Goal: Task Accomplishment & Management: Manage account settings

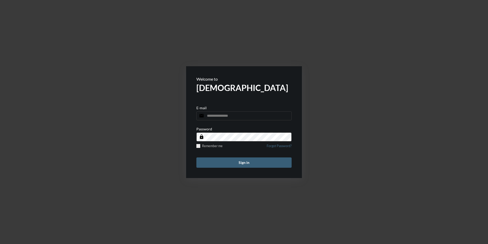
click at [288, 114] on span at bounding box center [289, 116] width 4 height 4
type input "**********"
click at [235, 159] on button "Sign in" at bounding box center [244, 162] width 95 height 10
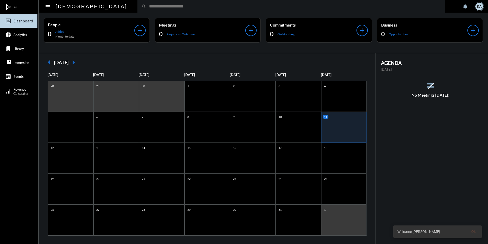
click at [147, 5] on input "text" at bounding box center [294, 6] width 295 height 4
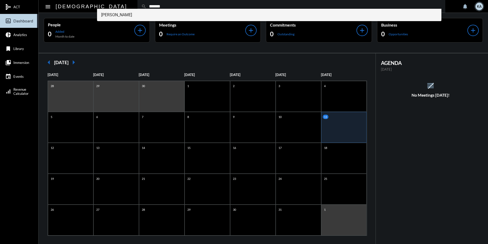
type input "*******"
click at [117, 15] on span "[PERSON_NAME]" at bounding box center [269, 15] width 337 height 12
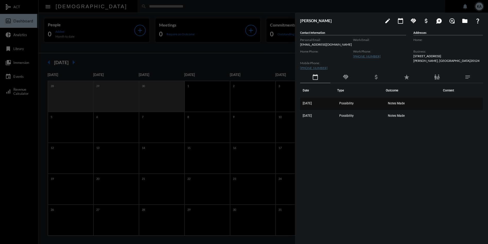
drag, startPoint x: 418, startPoint y: 117, endPoint x: 303, endPoint y: 104, distance: 116.0
click at [303, 104] on tbody "[DATE] Possibility Notes Made [DATE] Possibility Notes Made" at bounding box center [391, 110] width 183 height 25
copy tbody "[DATE] Possibility Notes Made [DATE] Possibility Notes Made"
click at [396, 105] on span "Notes Made" at bounding box center [396, 103] width 17 height 4
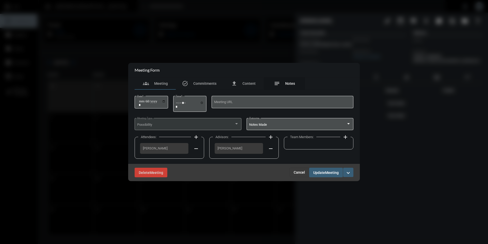
click at [289, 83] on span "Notes" at bounding box center [290, 83] width 10 height 4
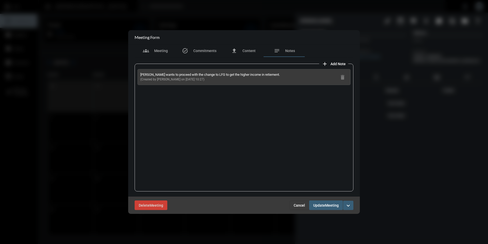
drag, startPoint x: 201, startPoint y: 79, endPoint x: 138, endPoint y: 74, distance: 64.0
click at [138, 74] on div "[PERSON_NAME] wants to proceed with the change to LFG to get the higher income …" at bounding box center [244, 77] width 213 height 16
copy div "[PERSON_NAME] wants to proceed with the change to LFG to get the higher income …"
click at [299, 203] on span "Cancel" at bounding box center [299, 205] width 11 height 4
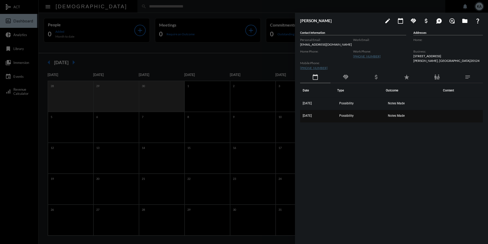
click at [393, 116] on span "Notes Made" at bounding box center [396, 116] width 17 height 4
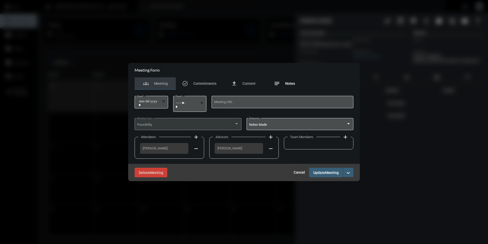
click at [291, 84] on span "Notes" at bounding box center [290, 83] width 10 height 4
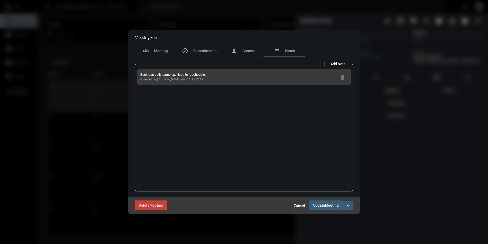
drag, startPoint x: 203, startPoint y: 82, endPoint x: 147, endPoint y: 75, distance: 55.8
click at [136, 73] on div "Business calls came up. Need to reschedule. (Created by [PERSON_NAME] on [DATE]…" at bounding box center [244, 128] width 219 height 128
copy div "Business calls came up. Need to reschedule. (Created by [PERSON_NAME] on [DATE]…"
click at [295, 204] on span "Cancel" at bounding box center [299, 205] width 11 height 4
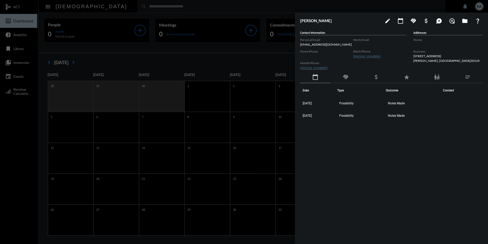
click at [245, 7] on div at bounding box center [244, 122] width 488 height 244
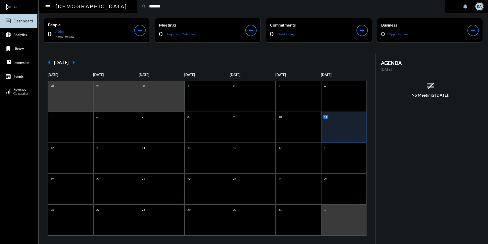
type input "*******"
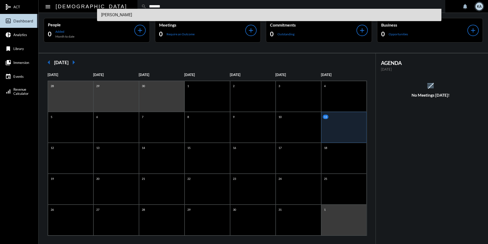
click at [128, 16] on span "[PERSON_NAME]" at bounding box center [269, 15] width 337 height 12
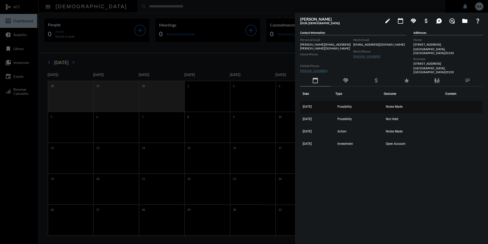
drag, startPoint x: 420, startPoint y: 145, endPoint x: 304, endPoint y: 101, distance: 124.1
click at [304, 101] on tbody "[DATE] Possibility Notes Made [DATE] Possibility Not Held [DATE] Action Notes M…" at bounding box center [391, 125] width 183 height 49
copy tbody "[DATE] Possibility Notes Made [DATE] Possibility Not Held [DATE] Action Notes M…"
click at [391, 101] on td "Notes Made" at bounding box center [413, 107] width 59 height 12
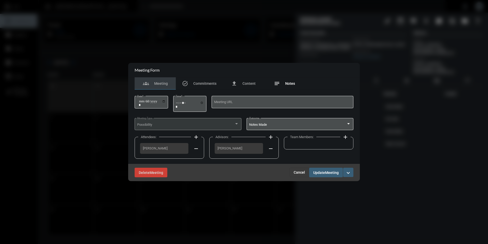
click at [291, 82] on span "Notes" at bounding box center [290, 83] width 10 height 4
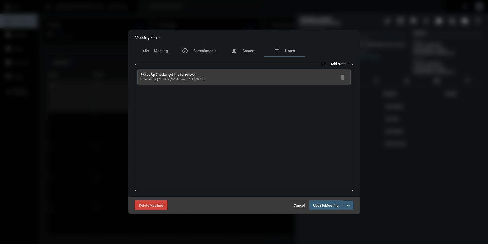
drag, startPoint x: 202, startPoint y: 78, endPoint x: 138, endPoint y: 74, distance: 64.2
click at [138, 74] on div "Picked Up Checks, got info for rollover (Created by [PERSON_NAME] on [DATE] 09:…" at bounding box center [244, 77] width 213 height 16
copy div "Picked Up Checks, got info for rollover (Created by [PERSON_NAME] on [DATE] 09:…"
click at [296, 205] on span "Cancel" at bounding box center [299, 205] width 11 height 4
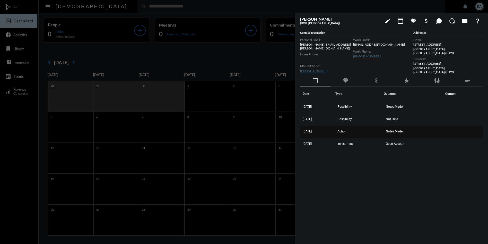
click at [395, 126] on td "Notes Made" at bounding box center [413, 132] width 59 height 12
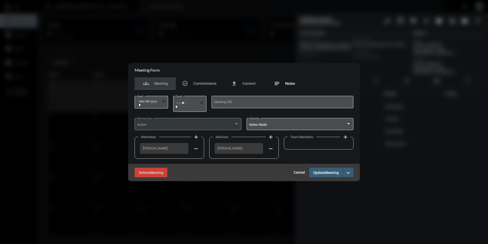
click at [288, 82] on span "Notes" at bounding box center [290, 83] width 10 height 4
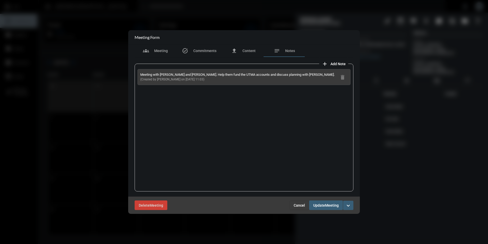
drag, startPoint x: 199, startPoint y: 79, endPoint x: 139, endPoint y: 74, distance: 60.4
click at [139, 74] on div "Meeting with [PERSON_NAME] and [PERSON_NAME]. Help them fund the UTMA accounts …" at bounding box center [244, 77] width 213 height 16
copy div "Meeting with [PERSON_NAME] and [PERSON_NAME]. Help them fund the UTMA accounts …"
click at [300, 204] on span "Cancel" at bounding box center [299, 205] width 11 height 4
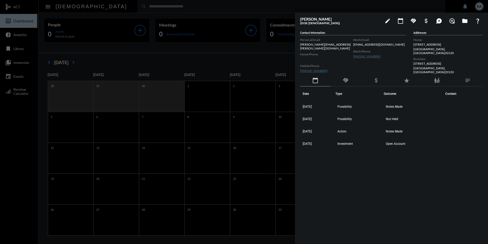
click at [160, 6] on div at bounding box center [244, 122] width 488 height 244
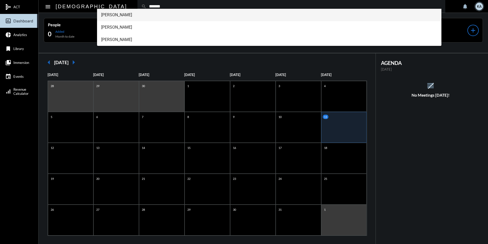
type input "*******"
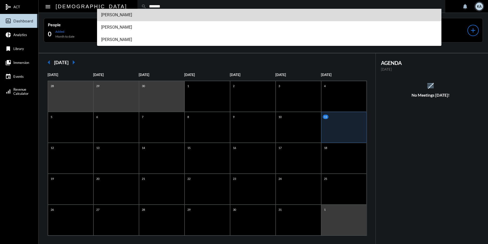
click at [121, 15] on span "[PERSON_NAME]" at bounding box center [269, 15] width 337 height 12
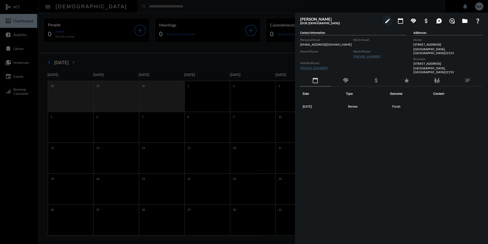
click at [218, 4] on div at bounding box center [244, 122] width 488 height 244
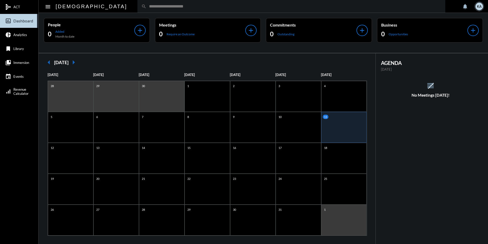
click at [203, 7] on input "text" at bounding box center [294, 6] width 295 height 4
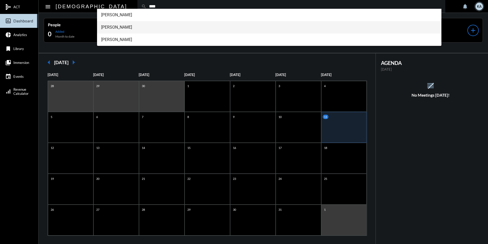
type input "****"
click at [127, 25] on span "[PERSON_NAME]" at bounding box center [269, 27] width 337 height 12
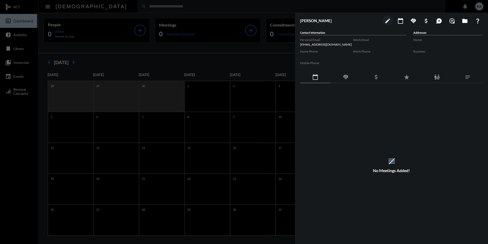
click at [108, 7] on div at bounding box center [244, 122] width 488 height 244
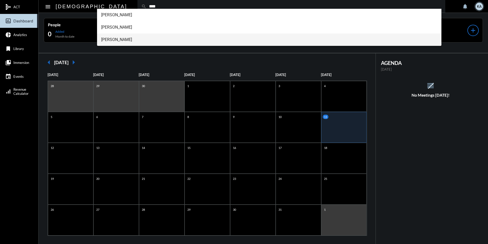
type input "****"
click at [119, 40] on span "[PERSON_NAME]" at bounding box center [269, 39] width 337 height 12
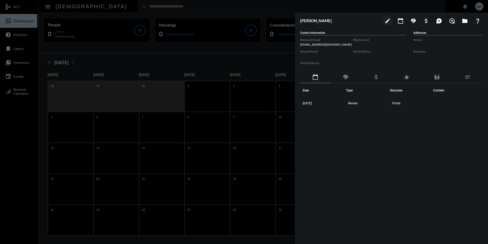
click at [197, 5] on div at bounding box center [244, 122] width 488 height 244
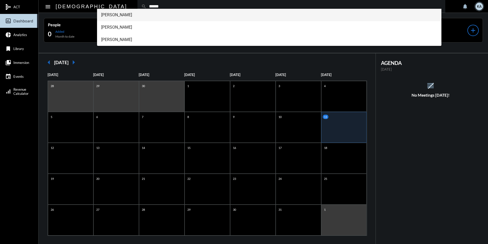
type input "******"
click at [123, 13] on span "[PERSON_NAME]" at bounding box center [269, 15] width 337 height 12
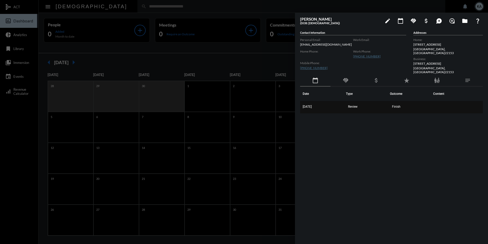
click at [308, 105] on span "[DATE]" at bounding box center [307, 107] width 9 height 4
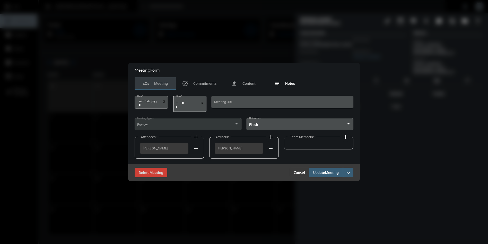
click at [287, 84] on span "Notes" at bounding box center [290, 83] width 10 height 4
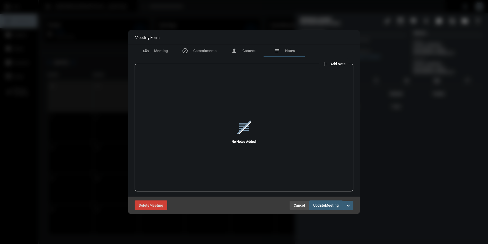
click at [301, 204] on span "Cancel" at bounding box center [299, 205] width 11 height 4
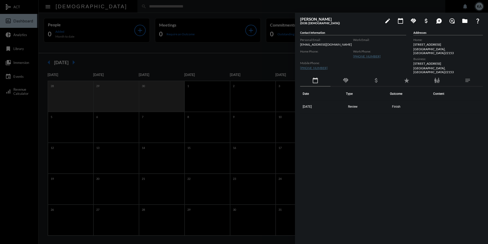
click at [272, 6] on div at bounding box center [244, 122] width 488 height 244
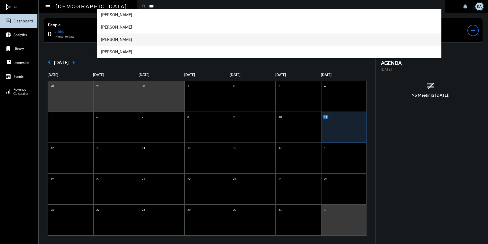
type input "***"
click at [116, 39] on span "[PERSON_NAME]" at bounding box center [269, 39] width 337 height 12
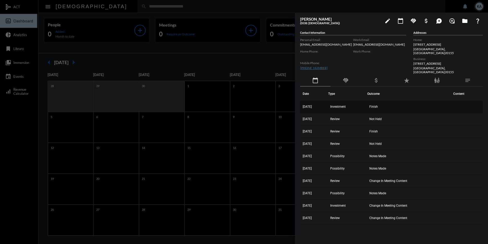
drag, startPoint x: 425, startPoint y: 215, endPoint x: 311, endPoint y: 100, distance: 162.1
click at [311, 101] on tbody "[DATE] Investment Finish [DATE] Review Not Held [DATE] Review Finish [DATE] Rev…" at bounding box center [391, 163] width 183 height 124
copy tbody "[DATE] Investment Finish [DATE] Review Not Held [DATE] Review Finish [DATE] Rev…"
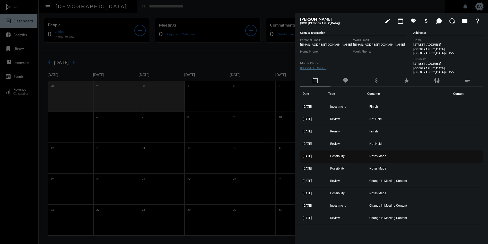
click at [386, 154] on span "Notes Made" at bounding box center [378, 156] width 17 height 4
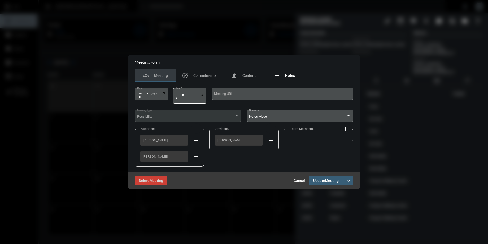
click at [292, 73] on div "notes Notes" at bounding box center [284, 75] width 21 height 6
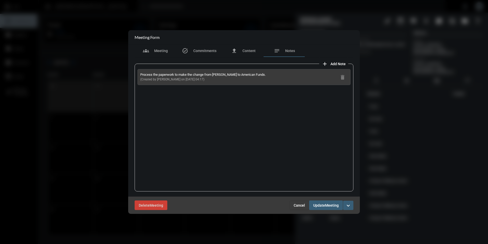
drag, startPoint x: 199, startPoint y: 81, endPoint x: 140, endPoint y: 75, distance: 59.8
click at [140, 75] on div "Process the paperwork to make the change from [PERSON_NAME] to American Funds. …" at bounding box center [244, 77] width 213 height 16
copy div "Process the paperwork to make the change from [PERSON_NAME] to American Funds. …"
click at [301, 206] on span "Cancel" at bounding box center [299, 205] width 11 height 4
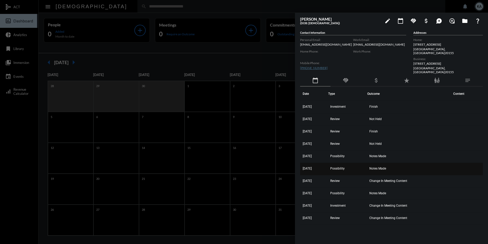
click at [378, 163] on td "Notes Made" at bounding box center [409, 169] width 83 height 12
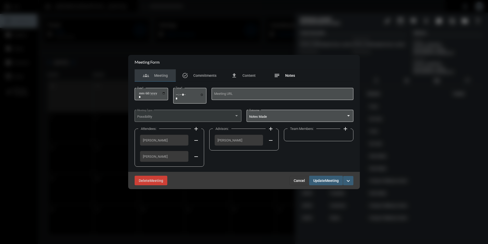
click at [288, 76] on span "Notes" at bounding box center [290, 75] width 10 height 4
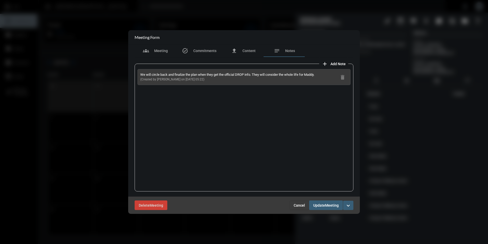
drag, startPoint x: 198, startPoint y: 79, endPoint x: 149, endPoint y: 74, distance: 50.0
click at [138, 73] on div "We will circle back and finalize the plan when they get the official DROP info.…" at bounding box center [244, 77] width 213 height 16
copy div "We will circle back and finalize the plan when they get the official DROP info.…"
click at [297, 205] on span "Cancel" at bounding box center [299, 205] width 11 height 4
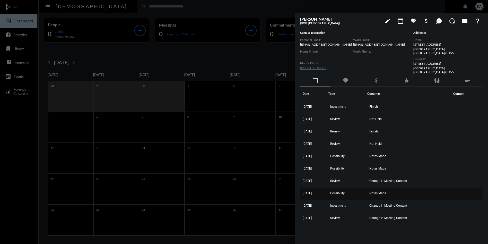
click at [387, 187] on td "Notes Made" at bounding box center [409, 193] width 83 height 12
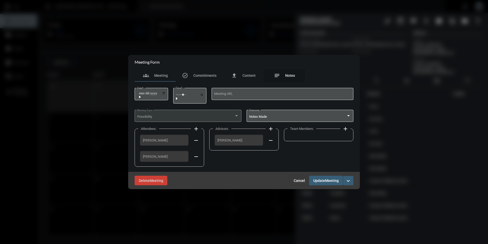
click at [286, 74] on span "Notes" at bounding box center [290, 75] width 10 height 4
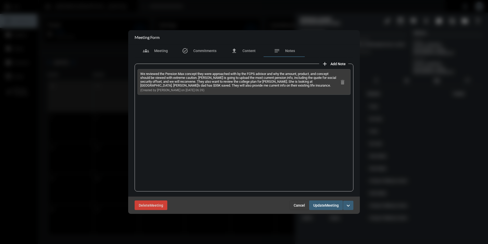
drag, startPoint x: 201, startPoint y: 90, endPoint x: 134, endPoint y: 71, distance: 69.6
click at [134, 71] on div "add Add Note We reviewed the Pension Max concept they were approached with by t…" at bounding box center [244, 126] width 224 height 139
copy div "We reviewed the Pension Max concept they were approached with by the FCPS advis…"
click at [295, 203] on span "Cancel" at bounding box center [299, 205] width 11 height 4
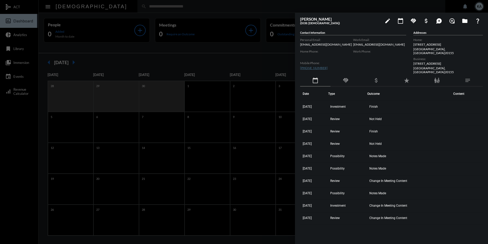
click at [104, 5] on div at bounding box center [244, 122] width 488 height 244
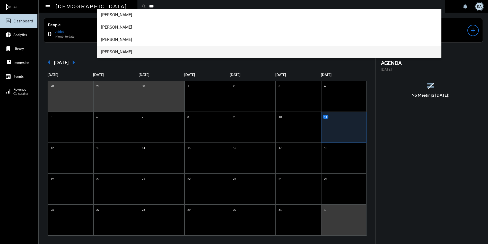
type input "***"
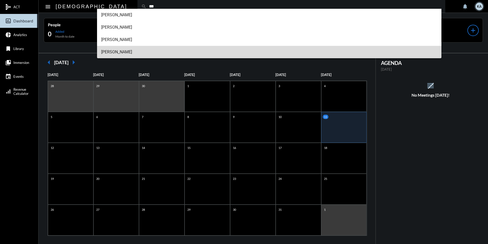
click at [111, 51] on span "[PERSON_NAME]" at bounding box center [269, 52] width 337 height 12
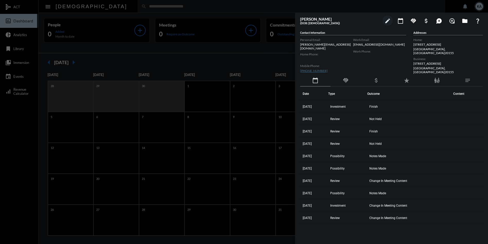
click at [109, 5] on div at bounding box center [244, 122] width 488 height 244
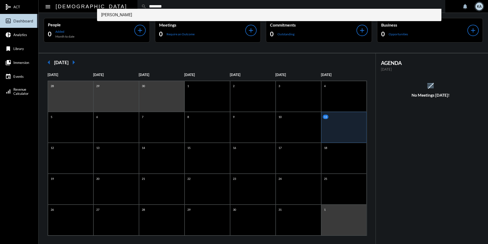
type input "********"
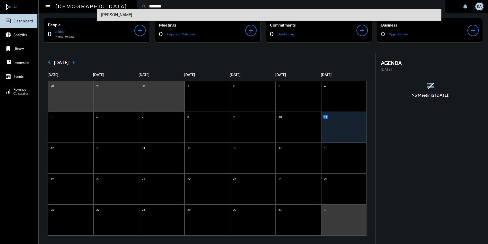
click at [127, 13] on span "[PERSON_NAME]" at bounding box center [269, 15] width 337 height 12
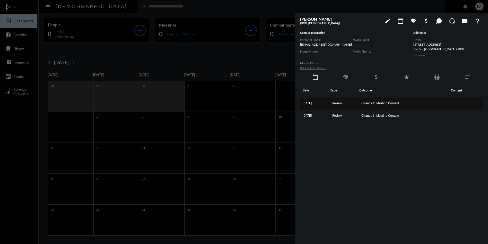
drag, startPoint x: 417, startPoint y: 116, endPoint x: 304, endPoint y: 101, distance: 114.0
click at [304, 101] on tbody "[DATE] Review Change In Meeting Content [DATE] Review Change In Meeting Content" at bounding box center [391, 110] width 183 height 25
drag, startPoint x: 304, startPoint y: 101, endPoint x: 327, endPoint y: 98, distance: 22.7
click at [326, 97] on th "Date" at bounding box center [315, 90] width 30 height 14
drag, startPoint x: 426, startPoint y: 115, endPoint x: 303, endPoint y: 102, distance: 124.1
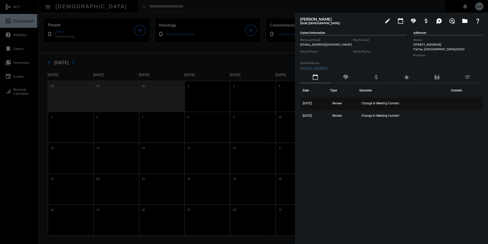
click at [303, 102] on tbody "[DATE] Review Change In Meeting Content [DATE] Review Change In Meeting Content" at bounding box center [391, 110] width 183 height 25
click at [171, 5] on div at bounding box center [244, 122] width 488 height 244
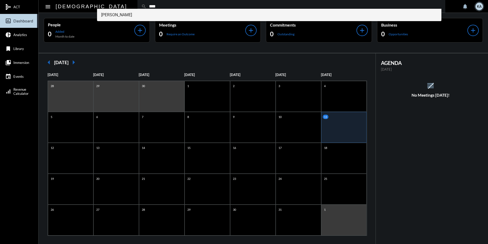
type input "****"
click at [122, 11] on span "[PERSON_NAME]" at bounding box center [269, 15] width 337 height 12
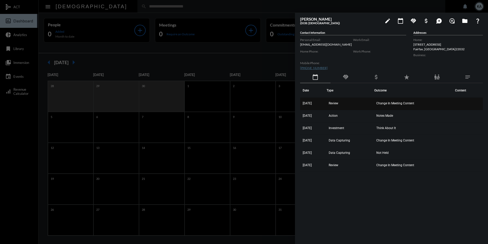
drag, startPoint x: 427, startPoint y: 164, endPoint x: 306, endPoint y: 99, distance: 137.5
click at [306, 99] on tbody "[DATE] Review Change In Meeting Content [DATE] Action Notes Made [DATE] Investm…" at bounding box center [391, 135] width 183 height 74
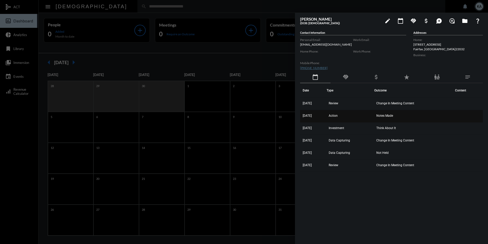
click at [393, 115] on span "Notes Made" at bounding box center [385, 116] width 17 height 4
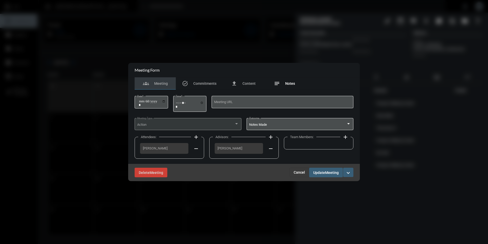
click at [290, 83] on span "Notes" at bounding box center [290, 83] width 10 height 4
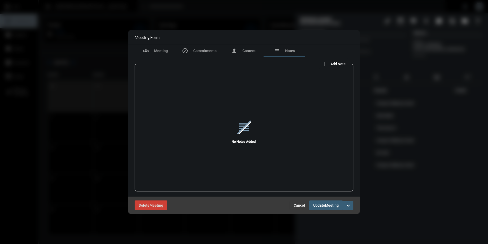
click at [296, 206] on span "Cancel" at bounding box center [299, 205] width 11 height 4
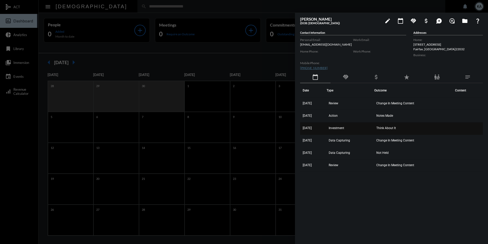
click at [393, 129] on span "Think About It" at bounding box center [387, 128] width 20 height 4
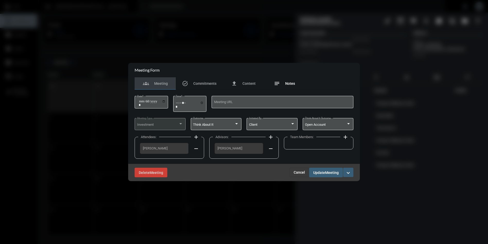
click at [286, 80] on div "notes Notes" at bounding box center [284, 83] width 41 height 12
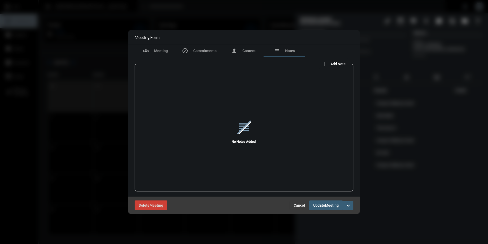
click at [299, 208] on button "Cancel" at bounding box center [300, 205] width 20 height 9
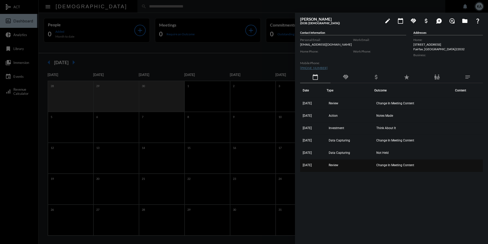
click at [387, 163] on td "Change In Meeting Content" at bounding box center [413, 165] width 79 height 12
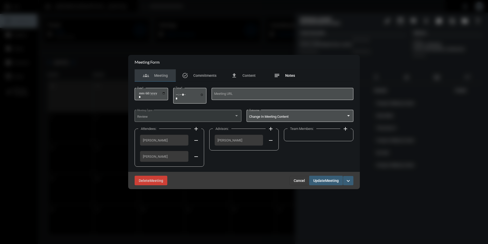
click at [295, 73] on span "Notes" at bounding box center [290, 75] width 10 height 4
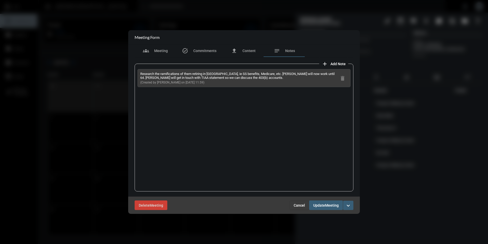
drag, startPoint x: 202, startPoint y: 80, endPoint x: 181, endPoint y: 79, distance: 21.9
click at [181, 79] on p "Research the ramifications of them retiring in [GEOGRAPHIC_DATA], ie SS benefit…" at bounding box center [238, 76] width 197 height 8
drag, startPoint x: 205, startPoint y: 82, endPoint x: 137, endPoint y: 73, distance: 68.8
click at [137, 73] on div "Research the ramifications of them retiring in [GEOGRAPHIC_DATA], ie SS benefit…" at bounding box center [244, 128] width 219 height 128
click at [296, 202] on button "Cancel" at bounding box center [300, 205] width 20 height 9
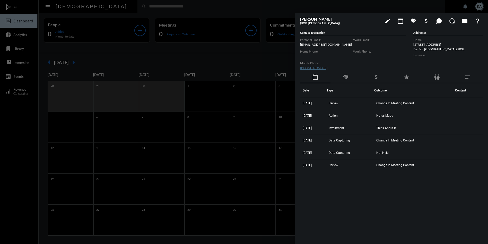
click at [205, 5] on div at bounding box center [244, 122] width 488 height 244
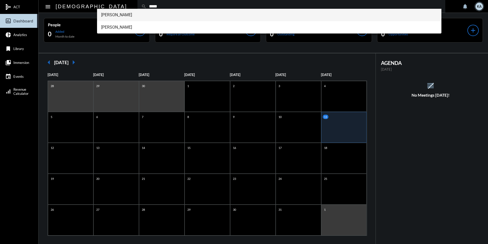
type input "*****"
click at [121, 13] on span "[PERSON_NAME]" at bounding box center [269, 15] width 337 height 12
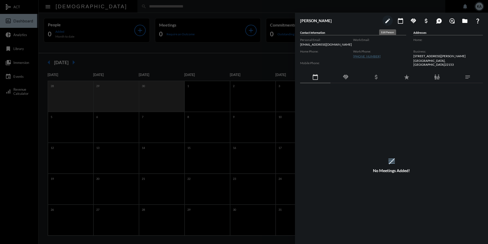
click at [387, 20] on mat-icon "edit" at bounding box center [388, 21] width 6 height 6
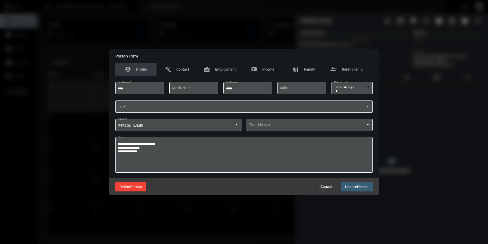
click at [125, 187] on span "Delete" at bounding box center [124, 187] width 11 height 4
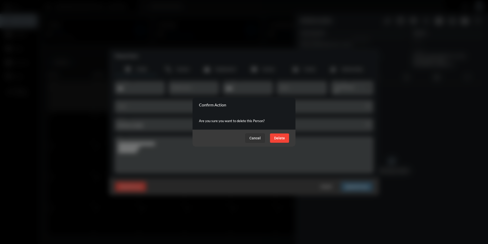
click at [284, 136] on span "Delete" at bounding box center [279, 138] width 11 height 4
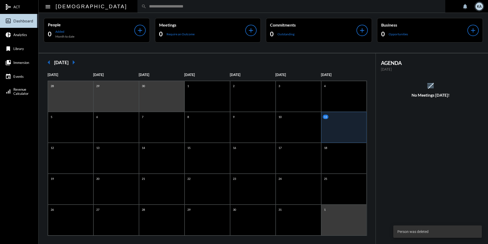
click at [147, 4] on input "text" at bounding box center [294, 6] width 295 height 4
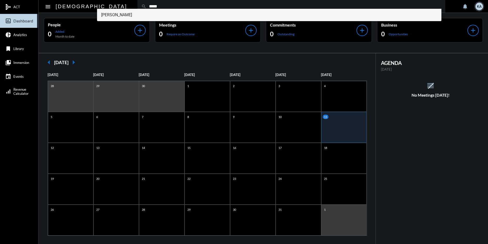
type input "*****"
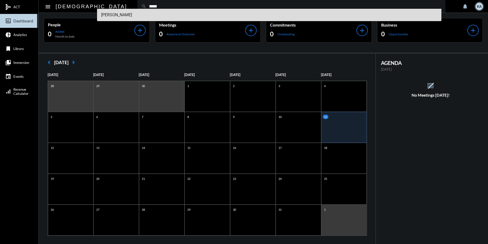
click at [119, 15] on span "[PERSON_NAME]" at bounding box center [269, 15] width 337 height 12
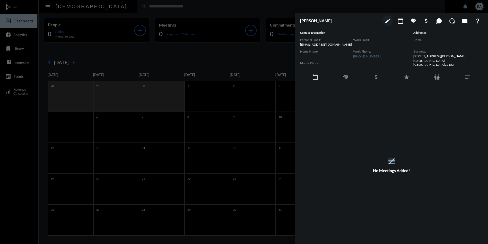
click at [125, 9] on div at bounding box center [244, 122] width 488 height 244
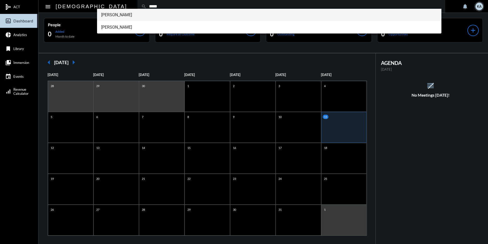
type input "*****"
click at [110, 14] on span "[PERSON_NAME]" at bounding box center [269, 15] width 337 height 12
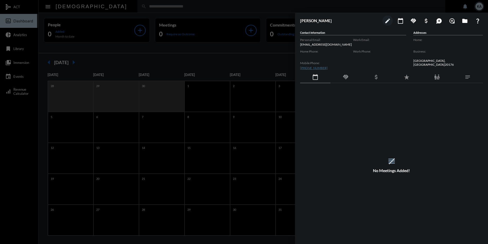
click at [168, 5] on div at bounding box center [244, 122] width 488 height 244
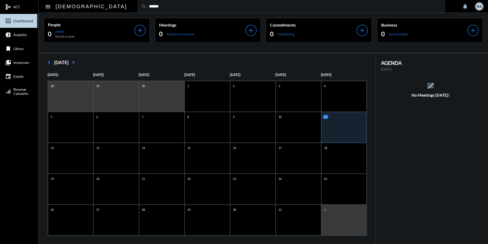
type input "******"
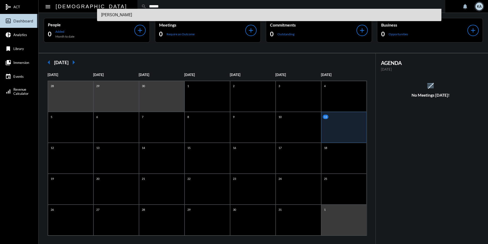
click at [121, 16] on span "[PERSON_NAME]" at bounding box center [269, 15] width 337 height 12
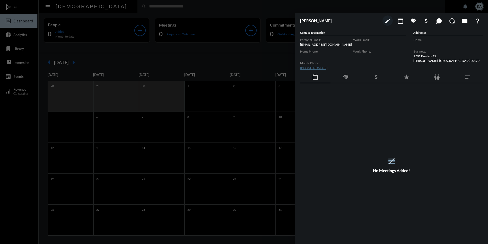
click at [258, 8] on div at bounding box center [244, 122] width 488 height 244
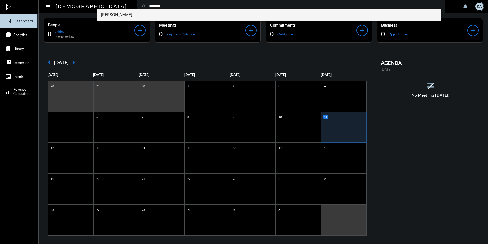
type input "*******"
click at [127, 15] on span "[PERSON_NAME]" at bounding box center [269, 15] width 337 height 12
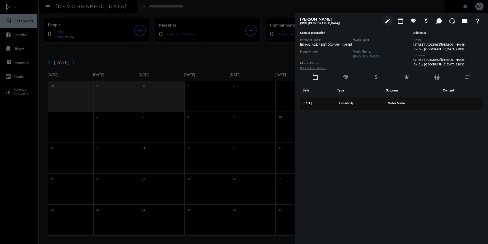
click at [396, 104] on span "Notes Made" at bounding box center [396, 103] width 17 height 4
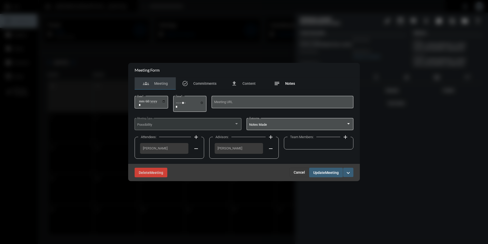
click at [292, 83] on span "Notes" at bounding box center [290, 83] width 10 height 4
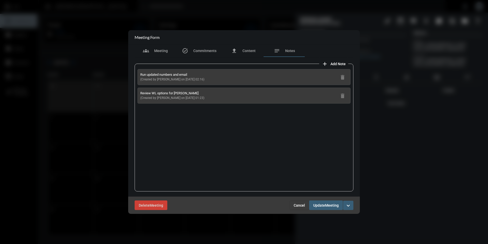
click at [298, 202] on button "Cancel" at bounding box center [300, 205] width 20 height 9
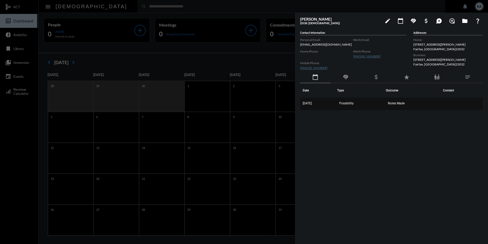
drag, startPoint x: 410, startPoint y: 103, endPoint x: 301, endPoint y: 103, distance: 108.7
click at [301, 103] on tr "[DATE] Possibility Notes Made" at bounding box center [391, 104] width 183 height 12
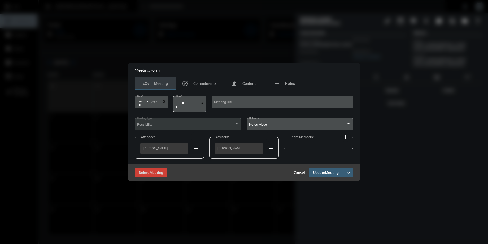
click at [301, 171] on span "Cancel" at bounding box center [299, 172] width 11 height 4
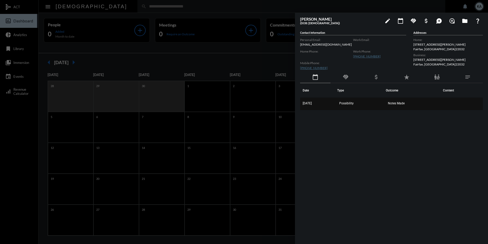
click at [391, 103] on span "Notes Made" at bounding box center [396, 103] width 17 height 4
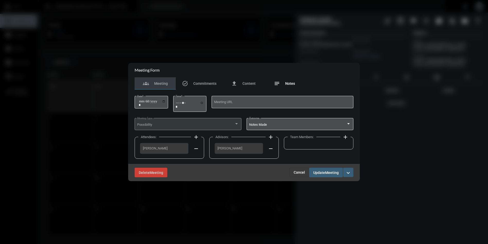
click at [284, 86] on div "notes Notes" at bounding box center [284, 83] width 21 height 6
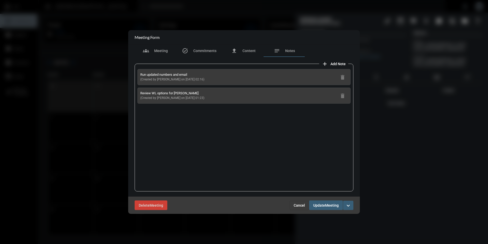
drag, startPoint x: 200, startPoint y: 97, endPoint x: 137, endPoint y: 76, distance: 66.1
click at [137, 76] on div "Run updated numbers and email (Created by [PERSON_NAME] on [DATE] 02:16) delete…" at bounding box center [244, 128] width 219 height 128
click at [295, 202] on button "Cancel" at bounding box center [300, 205] width 20 height 9
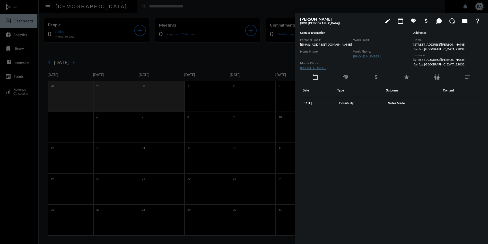
click at [129, 5] on div at bounding box center [244, 122] width 488 height 244
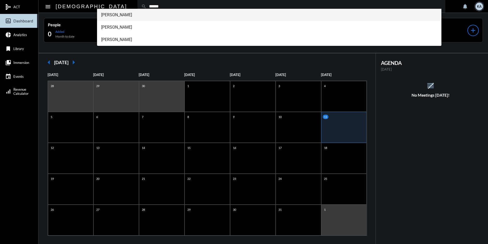
type input "******"
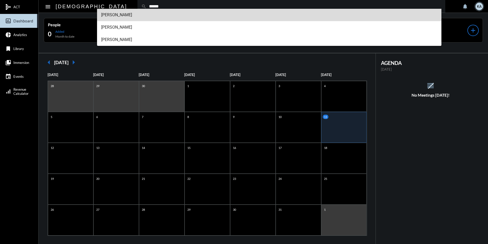
click at [112, 14] on span "[PERSON_NAME]" at bounding box center [269, 15] width 337 height 12
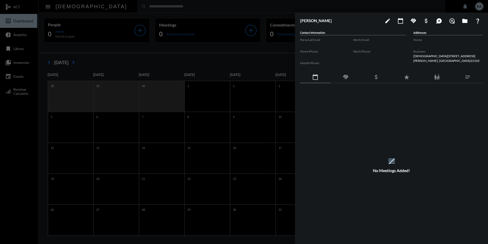
click at [116, 4] on div at bounding box center [244, 122] width 488 height 244
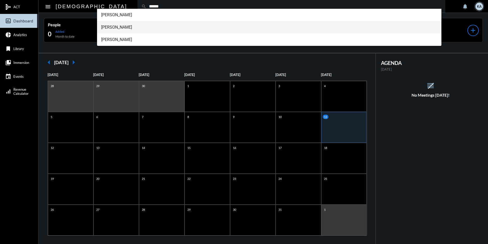
type input "******"
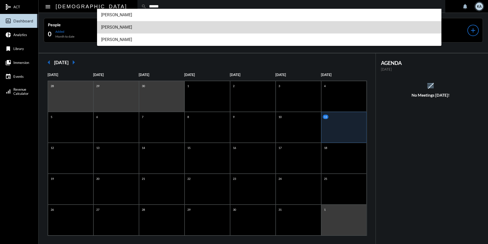
click at [113, 24] on span "[PERSON_NAME]" at bounding box center [269, 27] width 337 height 12
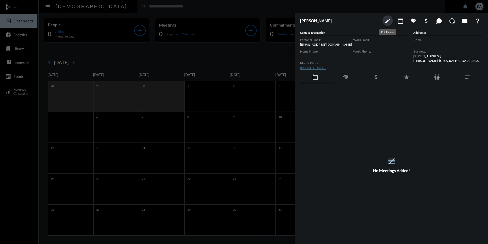
click at [389, 19] on mat-icon "edit" at bounding box center [388, 21] width 6 height 6
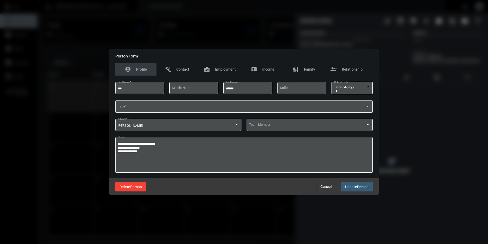
click at [139, 187] on span "Person" at bounding box center [136, 187] width 12 height 4
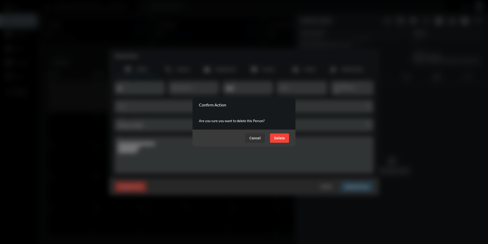
click at [275, 137] on span "Delete" at bounding box center [279, 138] width 11 height 4
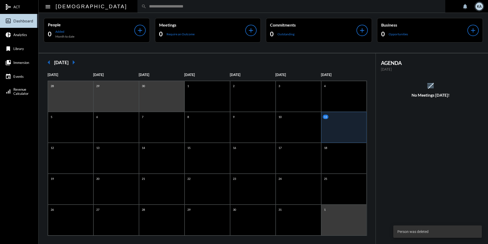
click at [147, 5] on input "text" at bounding box center [294, 6] width 295 height 4
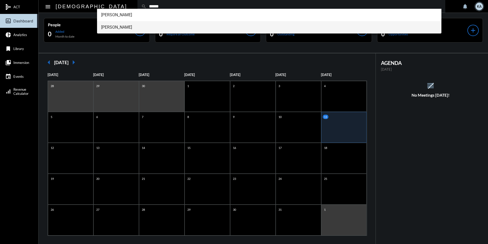
type input "******"
click at [117, 25] on span "[PERSON_NAME]" at bounding box center [269, 27] width 337 height 12
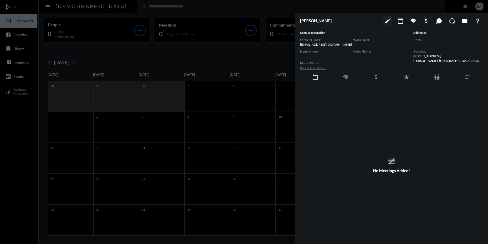
click at [118, 6] on div at bounding box center [244, 122] width 488 height 244
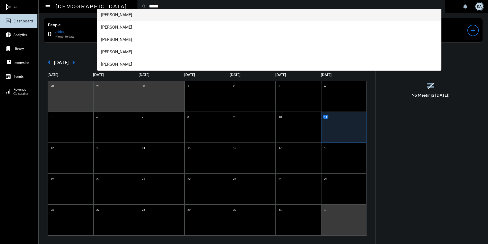
type input "******"
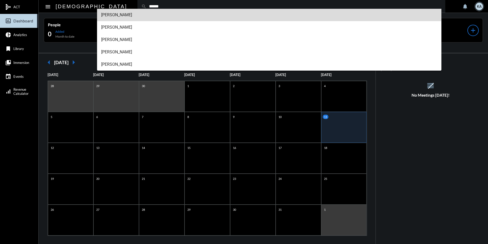
click at [109, 13] on span "[PERSON_NAME]" at bounding box center [269, 15] width 337 height 12
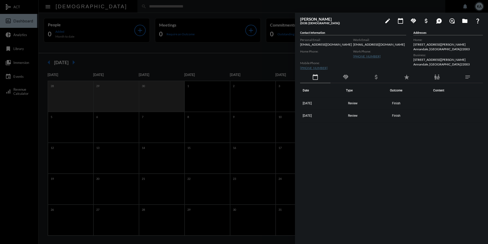
drag, startPoint x: 412, startPoint y: 115, endPoint x: 299, endPoint y: 103, distance: 113.4
click at [299, 103] on div "[PERSON_NAME] (DOB: [DEMOGRAPHIC_DATA]) edit calendar_today handshake attach_mo…" at bounding box center [391, 127] width 193 height 228
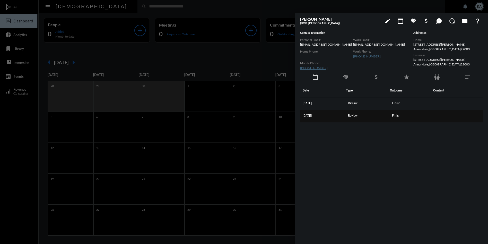
click at [400, 117] on span "Finish" at bounding box center [396, 116] width 8 height 4
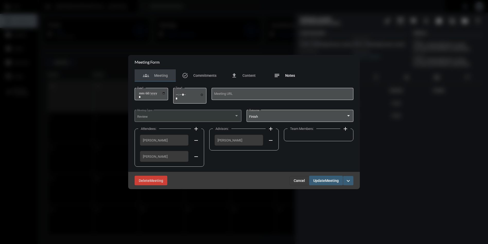
click at [293, 75] on span "Notes" at bounding box center [290, 75] width 10 height 4
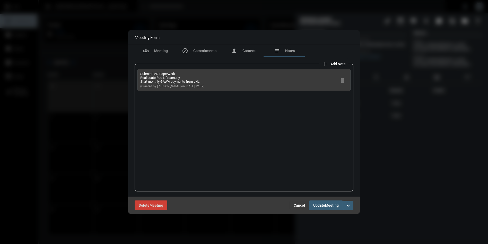
drag, startPoint x: 202, startPoint y: 86, endPoint x: 140, endPoint y: 73, distance: 63.6
click at [137, 70] on div "Submit RMD Paperwork Reallocate Pac Life annuity Start monthly GAWA payments fr…" at bounding box center [244, 128] width 219 height 128
click at [299, 202] on button "Cancel" at bounding box center [300, 205] width 20 height 9
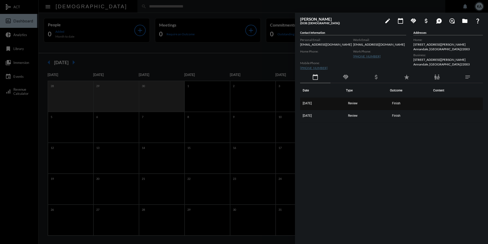
click at [401, 104] on span "Finish" at bounding box center [396, 103] width 8 height 4
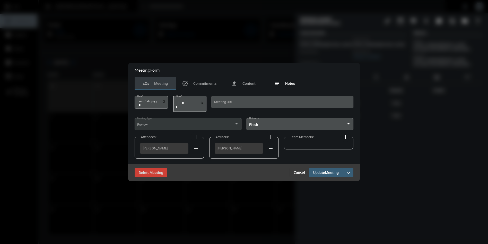
click at [284, 81] on div "notes Notes" at bounding box center [284, 83] width 21 height 6
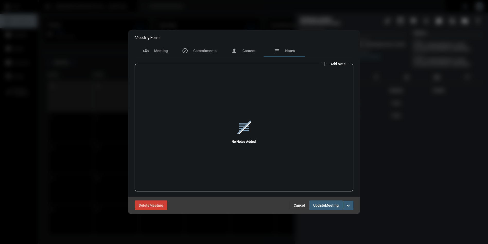
click at [296, 199] on div "Delete Meeting Cancel Update Meeting expand_more" at bounding box center [244, 205] width 232 height 17
click at [297, 202] on button "Cancel" at bounding box center [300, 205] width 20 height 9
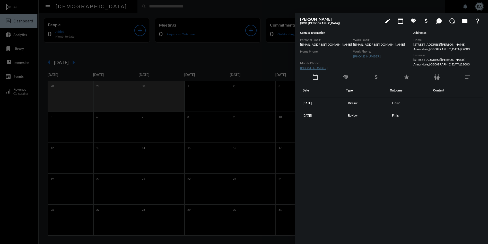
click at [261, 6] on div at bounding box center [244, 122] width 488 height 244
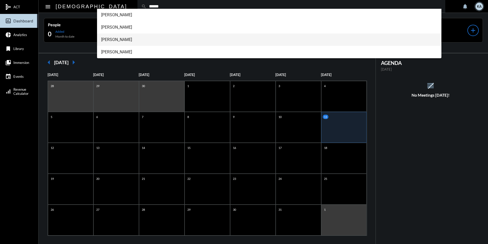
type input "******"
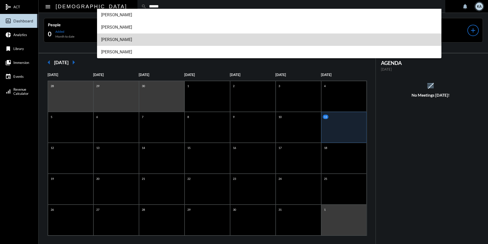
click at [114, 39] on span "[PERSON_NAME]" at bounding box center [269, 39] width 337 height 12
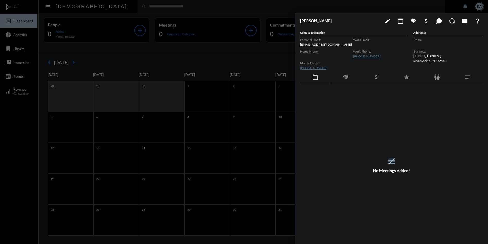
click at [133, 2] on div at bounding box center [244, 122] width 488 height 244
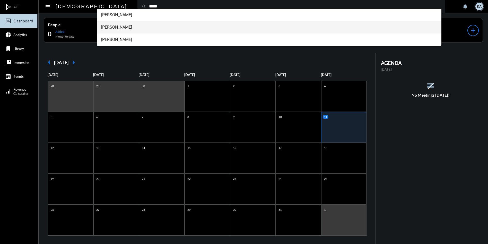
type input "*****"
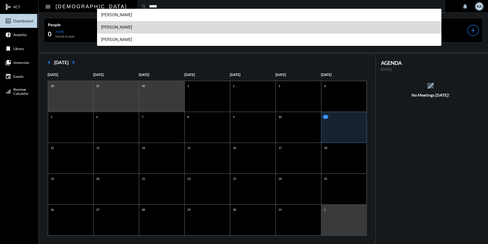
click at [119, 26] on span "[PERSON_NAME]" at bounding box center [269, 27] width 337 height 12
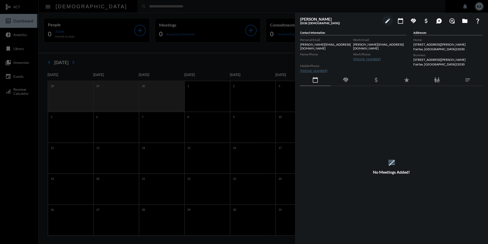
click at [119, 5] on div at bounding box center [244, 122] width 488 height 244
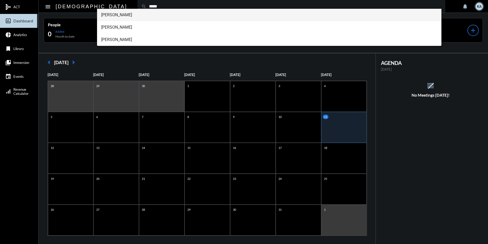
type input "*****"
click at [121, 16] on span "[PERSON_NAME]" at bounding box center [269, 15] width 337 height 12
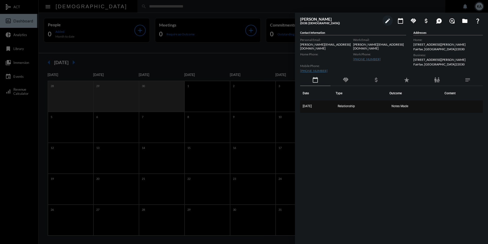
click at [403, 104] on span "Notes Made" at bounding box center [400, 106] width 17 height 4
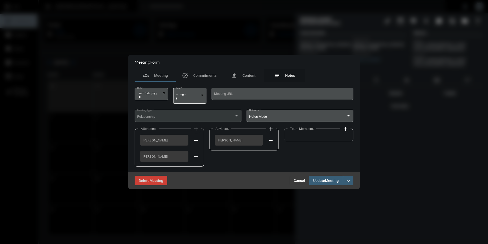
click at [287, 75] on span "Notes" at bounding box center [290, 75] width 10 height 4
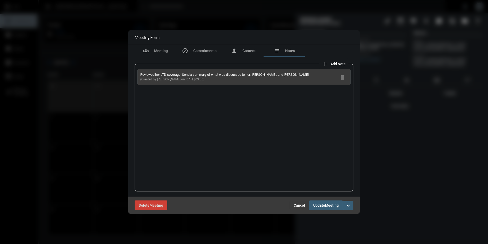
click at [296, 204] on span "Cancel" at bounding box center [299, 205] width 11 height 4
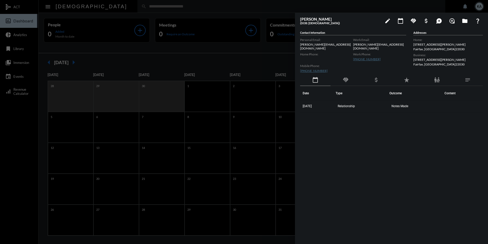
drag, startPoint x: 418, startPoint y: 105, endPoint x: 299, endPoint y: 101, distance: 118.8
click at [299, 101] on div "[PERSON_NAME] (DOB: [DEMOGRAPHIC_DATA]) edit calendar_today handshake attach_mo…" at bounding box center [391, 127] width 193 height 228
click at [278, 8] on div at bounding box center [244, 122] width 488 height 244
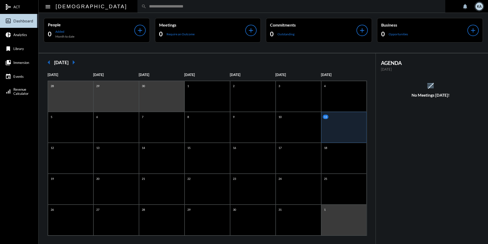
type input "*"
type input "*****"
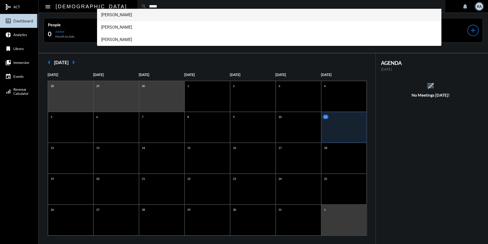
click at [133, 14] on span "[PERSON_NAME]" at bounding box center [269, 15] width 337 height 12
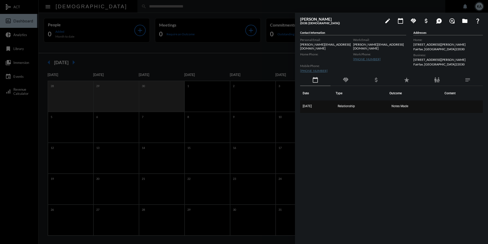
click at [400, 101] on td "Notes Made" at bounding box center [416, 106] width 53 height 12
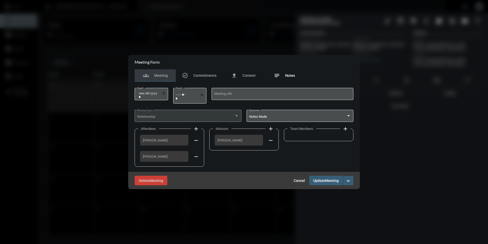
click at [292, 73] on div "notes Notes" at bounding box center [284, 75] width 21 height 6
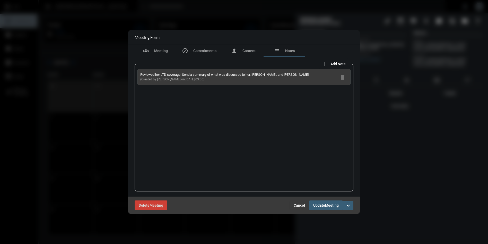
drag, startPoint x: 200, startPoint y: 79, endPoint x: 140, endPoint y: 73, distance: 59.5
click at [137, 73] on div "Reviewed her LTD coverage. Send a summary of what was discussed to her, [PERSON…" at bounding box center [244, 128] width 219 height 128
click at [300, 203] on span "Cancel" at bounding box center [299, 205] width 11 height 4
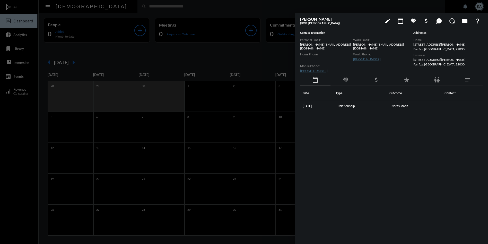
click at [158, 3] on div at bounding box center [244, 122] width 488 height 244
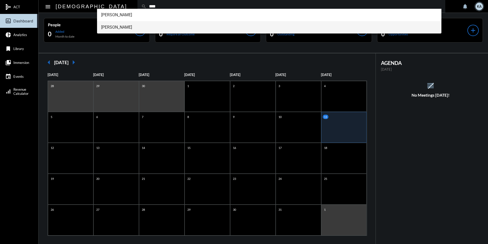
type input "****"
click at [121, 28] on span "[PERSON_NAME]" at bounding box center [269, 27] width 337 height 12
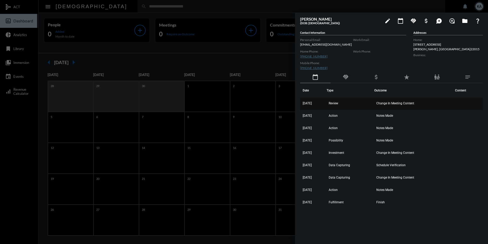
drag, startPoint x: 396, startPoint y: 201, endPoint x: 302, endPoint y: 103, distance: 135.5
click at [302, 103] on tbody "[DATE] Review Change In Meeting Content [DATE] Action Notes Made [DATE] Action …" at bounding box center [391, 153] width 183 height 111
click at [397, 104] on span "Change In Meeting Content" at bounding box center [396, 103] width 38 height 4
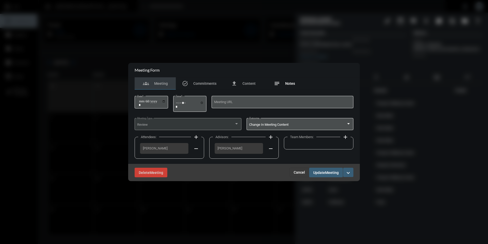
click at [286, 82] on span "Notes" at bounding box center [290, 83] width 10 height 4
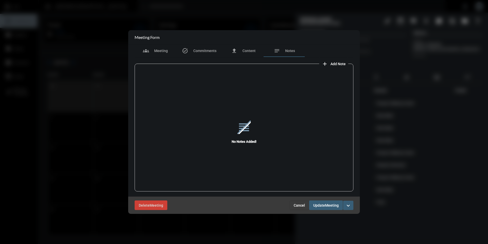
click at [297, 205] on span "Cancel" at bounding box center [299, 205] width 11 height 4
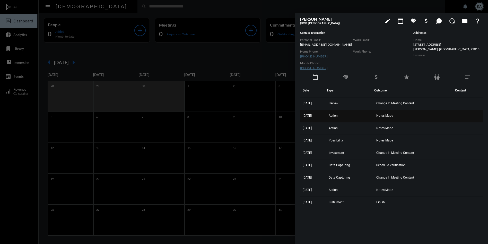
click at [383, 121] on td "Notes Made" at bounding box center [413, 116] width 79 height 12
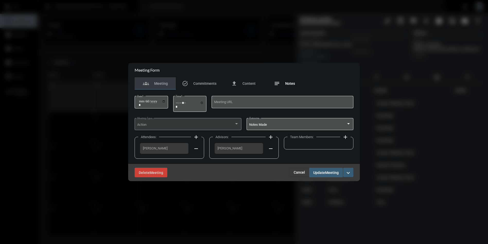
click at [294, 80] on div "notes Notes" at bounding box center [284, 83] width 41 height 12
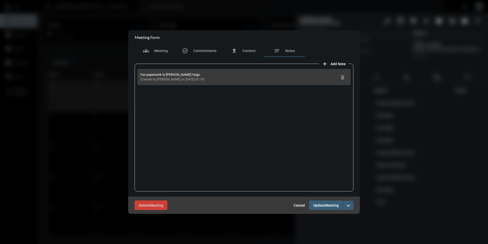
drag, startPoint x: 199, startPoint y: 80, endPoint x: 140, endPoint y: 77, distance: 59.5
click at [135, 76] on div "Fax paperwork to [PERSON_NAME] Fargo. (Created by [PERSON_NAME] on [DATE] 05:19…" at bounding box center [244, 128] width 219 height 128
click at [304, 202] on button "Cancel" at bounding box center [300, 205] width 20 height 9
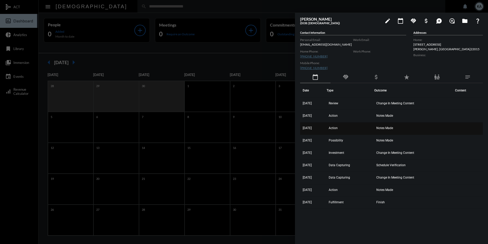
click at [392, 126] on td "Notes Made" at bounding box center [413, 128] width 79 height 12
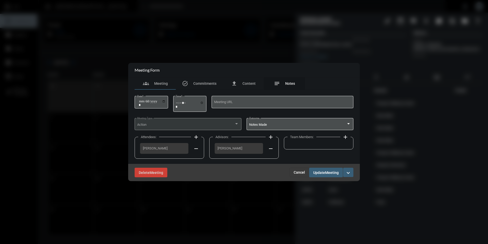
click at [292, 81] on div "notes Notes" at bounding box center [284, 83] width 21 height 6
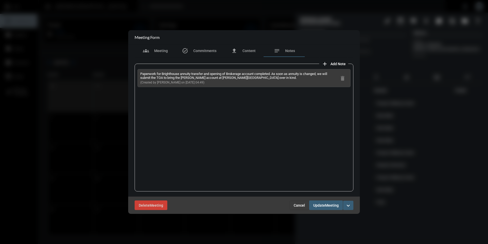
drag, startPoint x: 203, startPoint y: 82, endPoint x: 139, endPoint y: 73, distance: 65.6
click at [138, 73] on div "Paperwork for Brighthouse annuity transfer and opening of Brokerage account com…" at bounding box center [244, 78] width 213 height 18
click at [299, 204] on span "Cancel" at bounding box center [299, 205] width 11 height 4
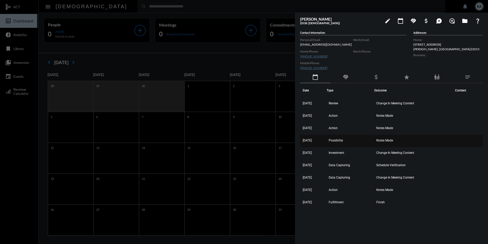
click at [393, 140] on span "Notes Made" at bounding box center [385, 141] width 17 height 4
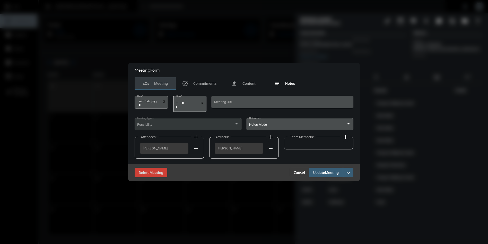
click at [289, 84] on span "Notes" at bounding box center [290, 83] width 10 height 4
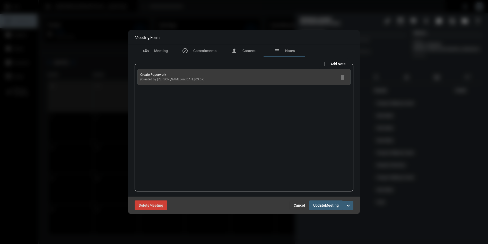
drag, startPoint x: 202, startPoint y: 80, endPoint x: 136, endPoint y: 76, distance: 65.5
click at [136, 76] on div "Create Paperwork (Created by [PERSON_NAME] on [DATE] 03:57) delete" at bounding box center [244, 128] width 219 height 128
click at [295, 204] on span "Cancel" at bounding box center [299, 205] width 11 height 4
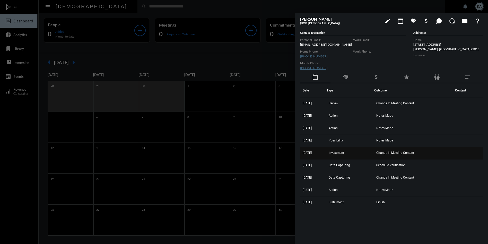
click at [404, 151] on span "Change In Meeting Content" at bounding box center [396, 153] width 38 height 4
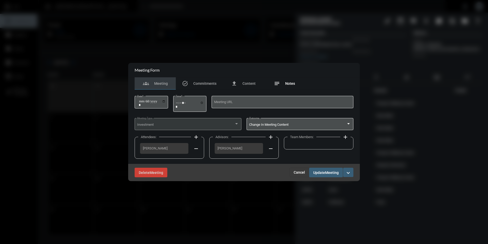
click at [286, 84] on span "Notes" at bounding box center [290, 83] width 10 height 4
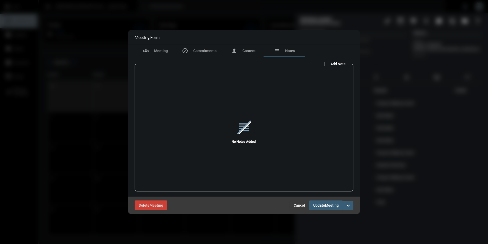
click at [297, 204] on span "Cancel" at bounding box center [299, 205] width 11 height 4
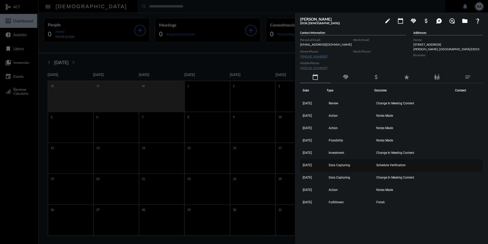
click at [386, 164] on span "Schedule Verification" at bounding box center [391, 165] width 29 height 4
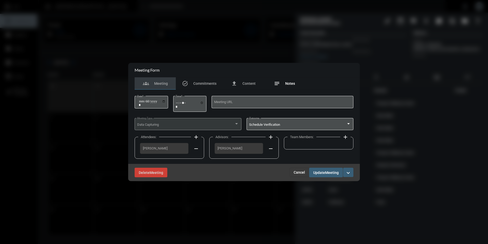
click at [286, 82] on span "Notes" at bounding box center [290, 83] width 10 height 4
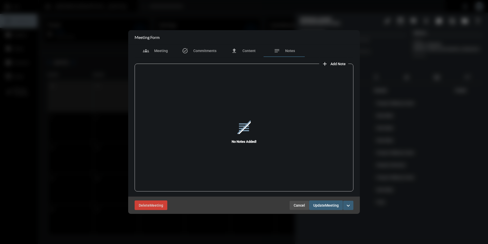
click at [298, 206] on span "Cancel" at bounding box center [299, 205] width 11 height 4
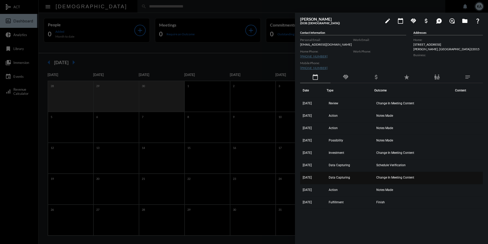
click at [381, 176] on span "Change In Meeting Content" at bounding box center [396, 178] width 38 height 4
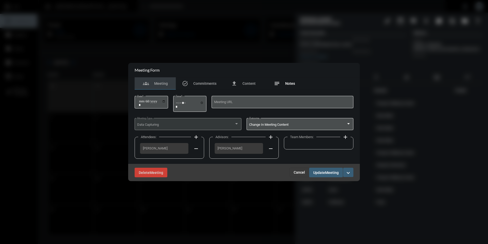
click at [288, 79] on div "notes Notes" at bounding box center [284, 83] width 41 height 12
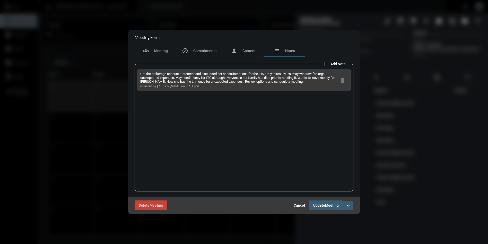
drag, startPoint x: 201, startPoint y: 85, endPoint x: 140, endPoint y: 74, distance: 62.2
click at [140, 74] on div "Got the brokerage account statement and discussed her needs/intentions for the …" at bounding box center [244, 80] width 213 height 22
click at [298, 205] on span "Cancel" at bounding box center [299, 205] width 11 height 4
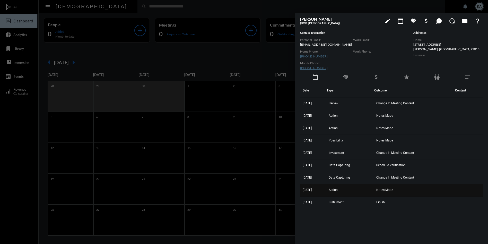
click at [383, 189] on span "Notes Made" at bounding box center [385, 190] width 17 height 4
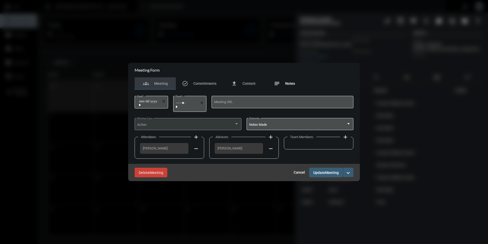
click at [292, 81] on div "notes Notes" at bounding box center [284, 83] width 21 height 6
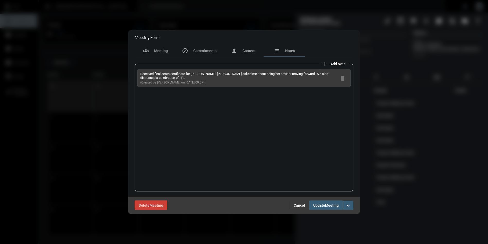
drag, startPoint x: 203, startPoint y: 82, endPoint x: 138, endPoint y: 74, distance: 66.1
click at [138, 74] on div "Received final death certificate for [PERSON_NAME]. [PERSON_NAME] asked me abou…" at bounding box center [244, 78] width 213 height 18
click at [295, 204] on span "Cancel" at bounding box center [299, 205] width 11 height 4
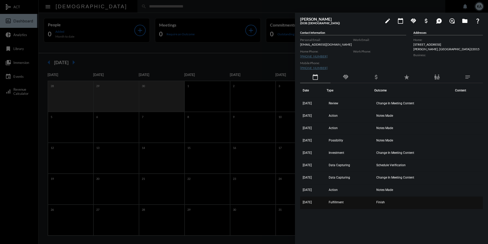
click at [385, 201] on span "Finish" at bounding box center [381, 202] width 8 height 4
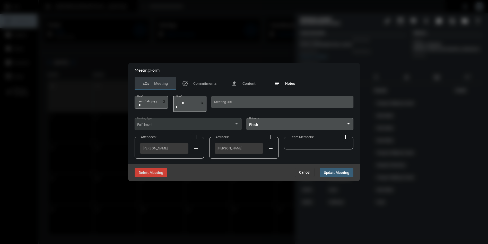
click at [291, 83] on span "Notes" at bounding box center [290, 83] width 10 height 4
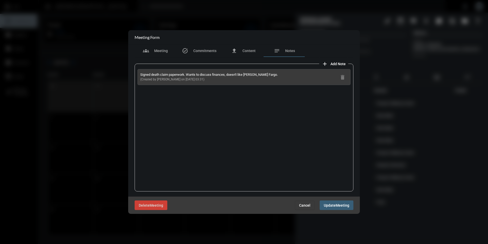
drag, startPoint x: 203, startPoint y: 81, endPoint x: 133, endPoint y: 74, distance: 70.1
click at [133, 74] on div "add Add Note Signed death claim paperwork. Wants to discuss finances, doesn't l…" at bounding box center [244, 126] width 224 height 139
click at [308, 207] on span "Cancel" at bounding box center [304, 205] width 11 height 4
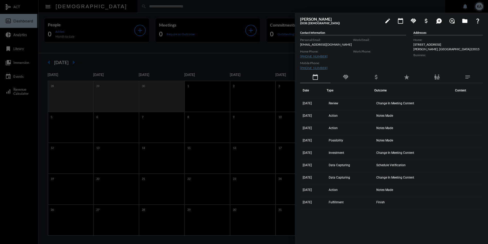
click at [165, 5] on div at bounding box center [244, 122] width 488 height 244
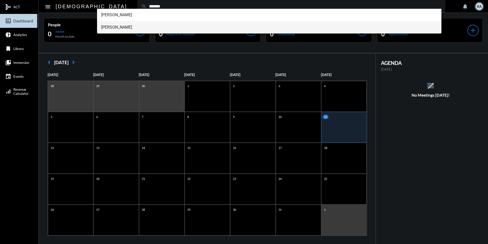
type input "*******"
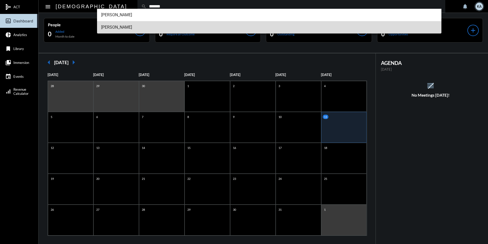
click at [126, 26] on span "[PERSON_NAME]" at bounding box center [269, 27] width 337 height 12
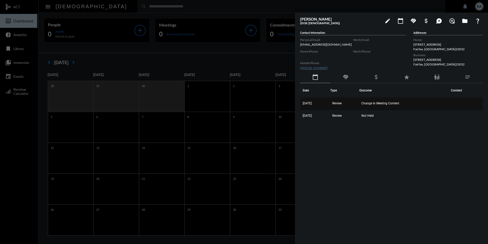
drag, startPoint x: 392, startPoint y: 115, endPoint x: 302, endPoint y: 98, distance: 92.1
click at [302, 98] on tbody "[DATE] Review Change In Meeting Content [DATE] Review Not Held" at bounding box center [391, 110] width 183 height 25
drag, startPoint x: 305, startPoint y: 100, endPoint x: 393, endPoint y: 149, distance: 100.7
click at [393, 149] on div "Date Type Outcome Content [DATE] Review Change In Meeting Content [DATE] Review…" at bounding box center [391, 156] width 183 height 147
drag, startPoint x: 376, startPoint y: 113, endPoint x: 300, endPoint y: 106, distance: 76.0
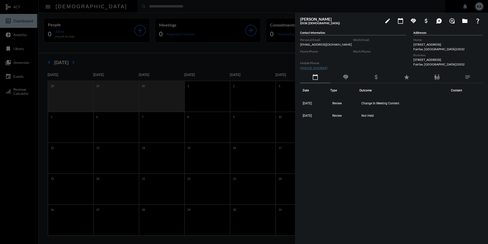
click at [300, 106] on div "[PERSON_NAME] (DOB: [DEMOGRAPHIC_DATA]) edit calendar_today handshake attach_mo…" at bounding box center [391, 127] width 193 height 228
click at [300, 106] on td "[DATE]" at bounding box center [315, 104] width 30 height 12
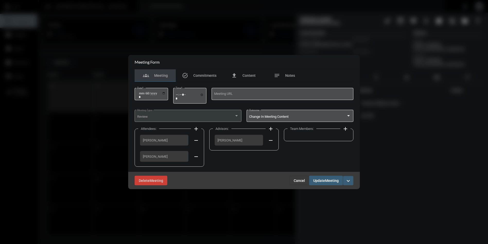
click at [302, 174] on div "Delete Meeting Cancel Update Meeting expand_more" at bounding box center [244, 180] width 232 height 17
click at [302, 178] on button "Cancel" at bounding box center [300, 180] width 20 height 9
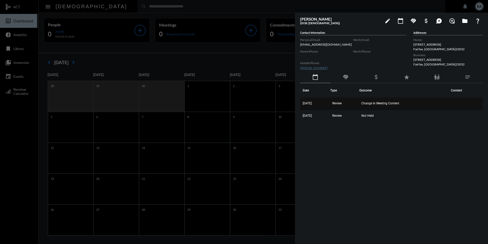
drag, startPoint x: 304, startPoint y: 101, endPoint x: 313, endPoint y: 108, distance: 11.5
click at [313, 108] on div "[PERSON_NAME] (DOB: [DEMOGRAPHIC_DATA]) edit calendar_today handshake attach_mo…" at bounding box center [391, 127] width 193 height 228
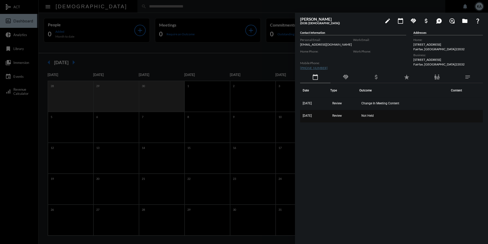
click at [330, 121] on td "[DATE]" at bounding box center [315, 116] width 30 height 12
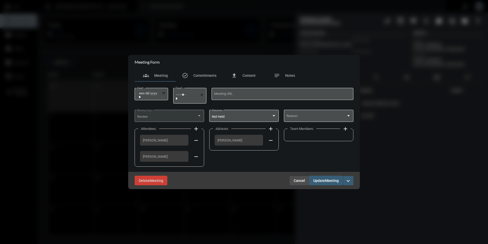
click at [295, 178] on button "Cancel" at bounding box center [300, 180] width 20 height 9
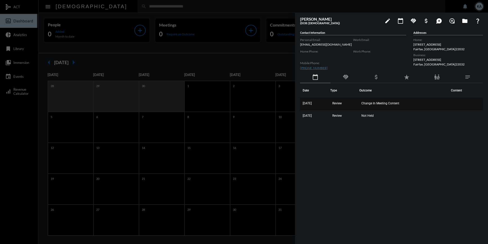
drag, startPoint x: 384, startPoint y: 117, endPoint x: 302, endPoint y: 103, distance: 83.3
click at [302, 103] on tbody "[DATE] Review Change In Meeting Content [DATE] Review Not Held" at bounding box center [391, 110] width 183 height 25
click at [399, 103] on span "Change In Meeting Content" at bounding box center [381, 103] width 38 height 4
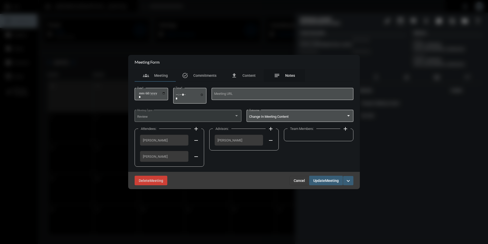
click at [289, 73] on span "Notes" at bounding box center [290, 75] width 10 height 4
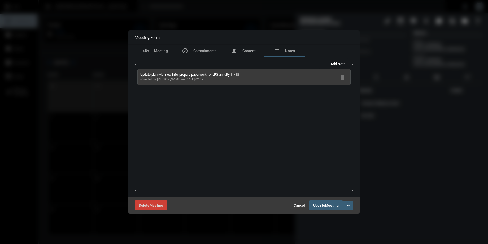
drag, startPoint x: 204, startPoint y: 80, endPoint x: 139, endPoint y: 75, distance: 65.3
click at [139, 75] on div "Update plan with new info, prepare paperwork for LFG annuity 11/18 (Created by …" at bounding box center [244, 77] width 213 height 16
click at [294, 203] on span "Cancel" at bounding box center [299, 205] width 11 height 4
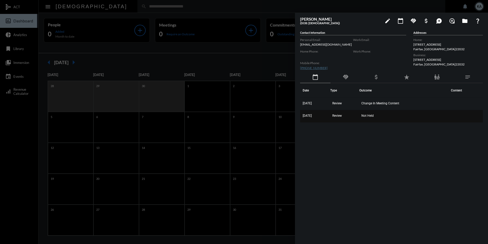
click at [374, 114] on span "Not Held" at bounding box center [368, 116] width 12 height 4
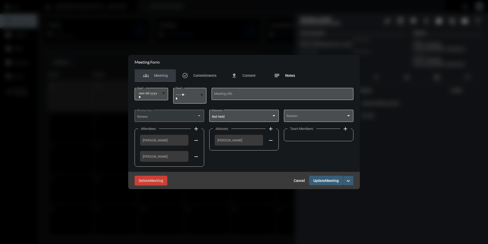
click at [287, 75] on span "Notes" at bounding box center [290, 75] width 10 height 4
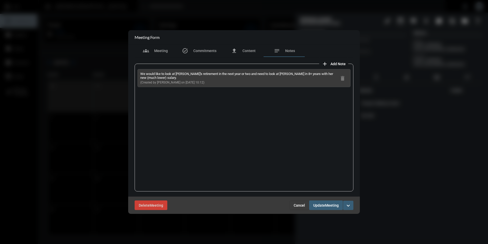
drag, startPoint x: 203, startPoint y: 82, endPoint x: 145, endPoint y: 72, distance: 58.2
click at [140, 72] on div "We would like to look at [PERSON_NAME]'s retirement in the next year or two and…" at bounding box center [244, 78] width 213 height 18
click at [305, 207] on span "Cancel" at bounding box center [299, 205] width 11 height 4
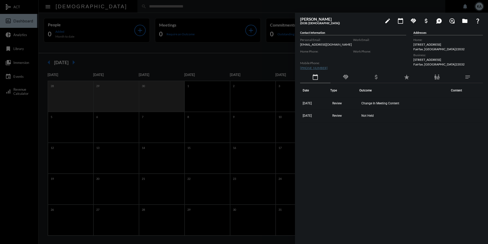
click at [117, 7] on div at bounding box center [244, 122] width 488 height 244
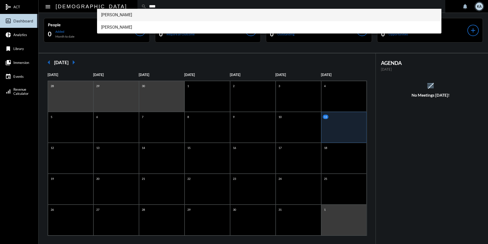
type input "****"
click at [124, 12] on span "[PERSON_NAME]" at bounding box center [269, 15] width 337 height 12
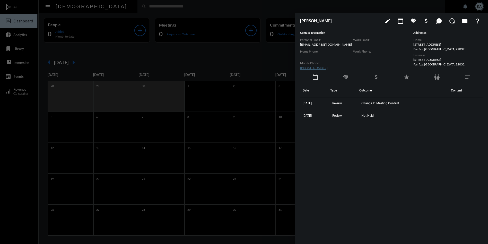
click at [133, 7] on div at bounding box center [244, 122] width 488 height 244
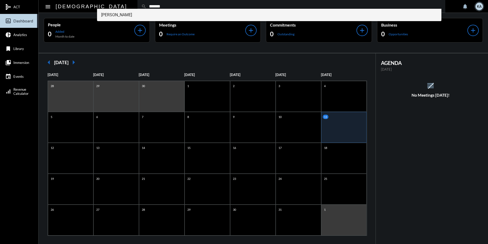
type input "*******"
click at [109, 15] on span "[PERSON_NAME]" at bounding box center [269, 15] width 337 height 12
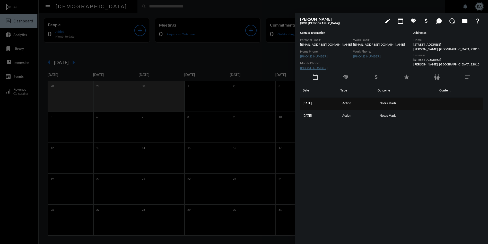
drag, startPoint x: 404, startPoint y: 117, endPoint x: 302, endPoint y: 104, distance: 102.9
click at [302, 104] on tbody "[DATE] Action Notes Made [DATE] Action Notes Made" at bounding box center [391, 110] width 183 height 25
click at [391, 101] on td "Notes Made" at bounding box center [407, 104] width 59 height 12
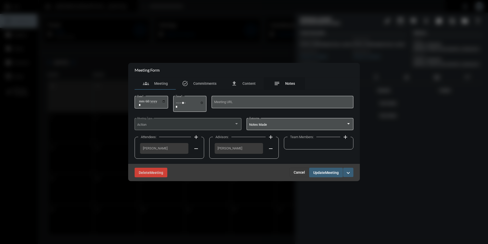
click at [287, 81] on div "notes Notes" at bounding box center [284, 83] width 21 height 6
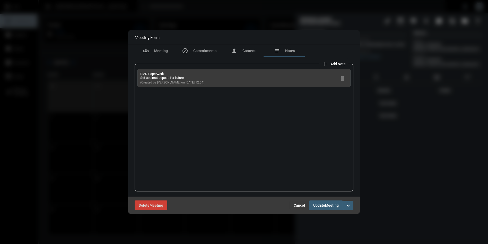
drag, startPoint x: 199, startPoint y: 81, endPoint x: 139, endPoint y: 74, distance: 60.4
click at [138, 74] on div "RMD Paperwork Set updirect deposit for future (Created by [PERSON_NAME] on [DAT…" at bounding box center [244, 78] width 213 height 18
click at [304, 204] on span "Cancel" at bounding box center [299, 205] width 11 height 4
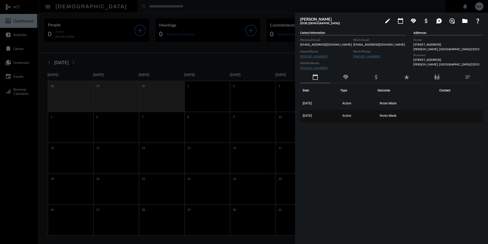
click at [389, 117] on span "Notes Made" at bounding box center [388, 116] width 17 height 4
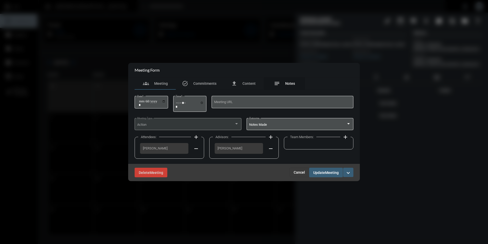
click at [288, 83] on span "Notes" at bounding box center [290, 83] width 10 height 4
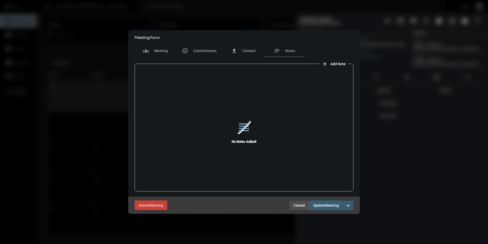
click at [298, 205] on span "Cancel" at bounding box center [299, 205] width 11 height 4
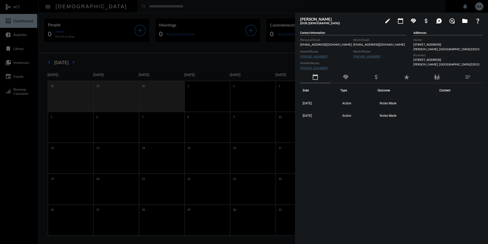
click at [259, 7] on div at bounding box center [244, 122] width 488 height 244
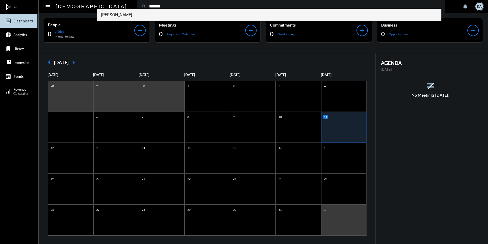
type input "*******"
click at [107, 13] on span "[PERSON_NAME]" at bounding box center [269, 15] width 337 height 12
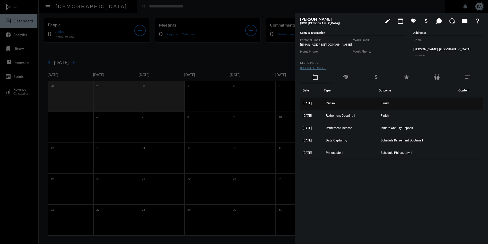
drag, startPoint x: 426, startPoint y: 153, endPoint x: 303, endPoint y: 103, distance: 133.4
click at [303, 103] on tbody "[DATE] Review Finish [DATE] Retirement Doctrine I Finish [DATE] Retirement Inco…" at bounding box center [391, 129] width 183 height 62
click at [387, 103] on span "Finish" at bounding box center [385, 103] width 8 height 4
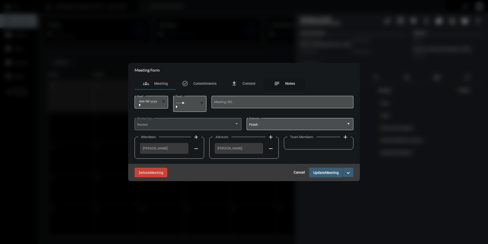
click at [290, 81] on div "notes Notes" at bounding box center [284, 83] width 21 height 6
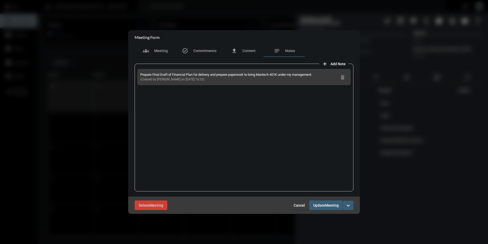
drag, startPoint x: 202, startPoint y: 80, endPoint x: 143, endPoint y: 75, distance: 59.5
click at [140, 74] on div "Prepare Final Draft of Financial Plan for delivery and prepare paperwork to bri…" at bounding box center [244, 77] width 213 height 16
click at [296, 204] on span "Cancel" at bounding box center [299, 205] width 11 height 4
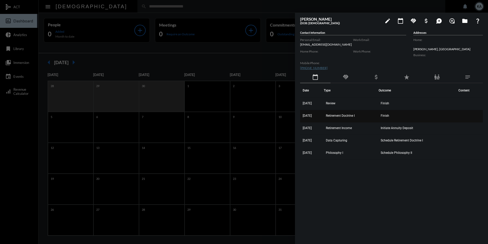
click at [389, 115] on span "Finish" at bounding box center [385, 116] width 8 height 4
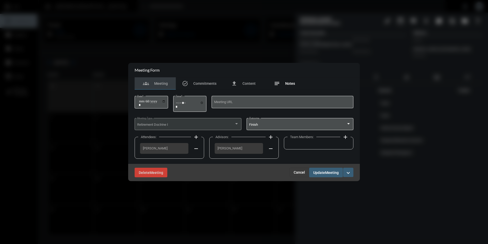
click at [287, 83] on span "Notes" at bounding box center [290, 83] width 10 height 4
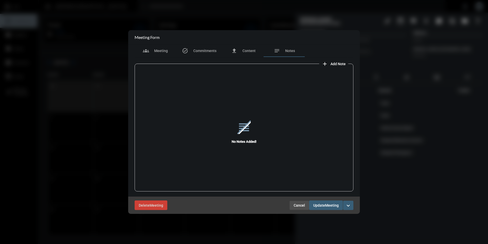
click at [299, 203] on span "Cancel" at bounding box center [299, 205] width 11 height 4
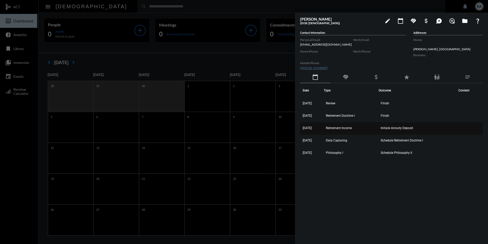
click at [411, 125] on td "Initiate Annuity Deposit" at bounding box center [417, 128] width 77 height 12
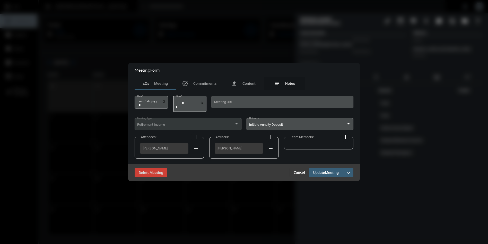
click at [293, 82] on span "Notes" at bounding box center [290, 83] width 10 height 4
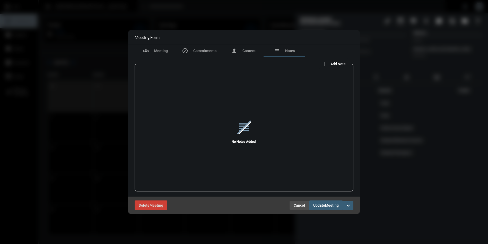
click at [295, 204] on span "Cancel" at bounding box center [299, 205] width 11 height 4
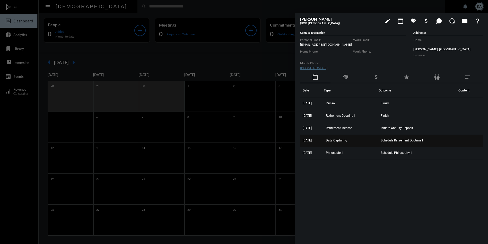
click at [400, 138] on td "Schedule Retirement Doctrine I" at bounding box center [417, 141] width 77 height 12
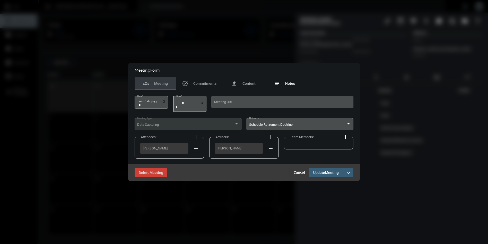
click at [286, 83] on span "Notes" at bounding box center [290, 83] width 10 height 4
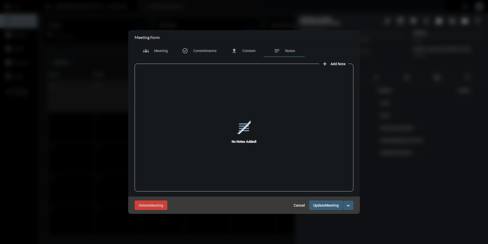
click at [303, 206] on span "Cancel" at bounding box center [299, 205] width 11 height 4
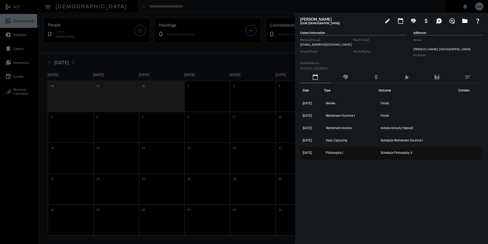
click at [391, 152] on span "Schedule Philosophy II" at bounding box center [396, 153] width 31 height 4
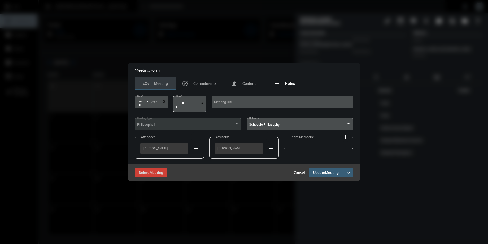
click at [285, 82] on span "Notes" at bounding box center [290, 83] width 10 height 4
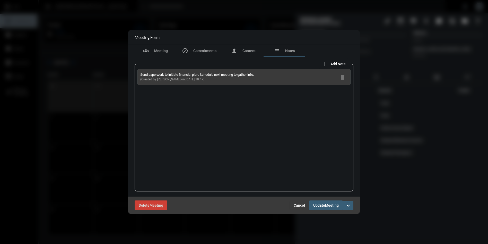
drag, startPoint x: 200, startPoint y: 80, endPoint x: 140, endPoint y: 75, distance: 59.9
click at [140, 75] on div "Send paperwork to initiate financial plan. Schedule next meeting to gather info…" at bounding box center [197, 77] width 114 height 8
drag, startPoint x: 301, startPoint y: 203, endPoint x: 272, endPoint y: 205, distance: 28.4
click at [301, 203] on span "Cancel" at bounding box center [299, 205] width 11 height 4
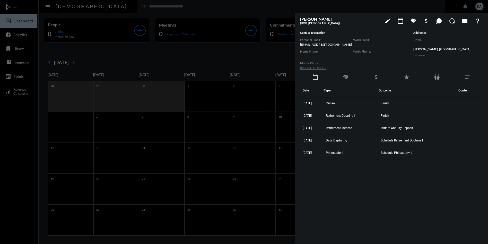
click at [185, 4] on div at bounding box center [244, 122] width 488 height 244
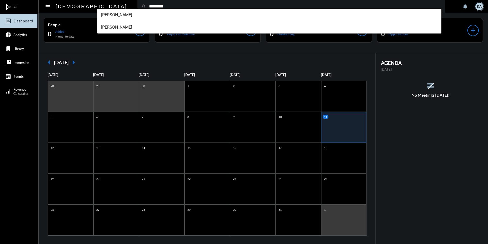
type input "*********"
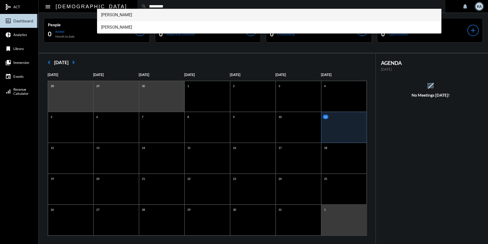
click at [123, 14] on span "[PERSON_NAME]" at bounding box center [269, 15] width 337 height 12
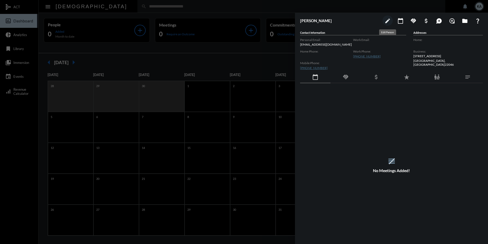
click at [388, 20] on mat-icon "edit" at bounding box center [388, 21] width 6 height 6
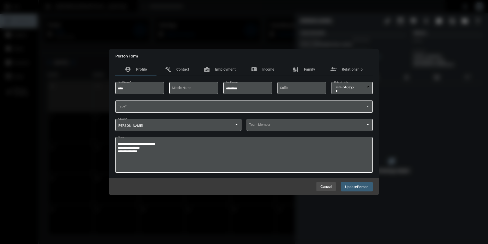
click at [324, 185] on span "Cancel" at bounding box center [326, 186] width 11 height 4
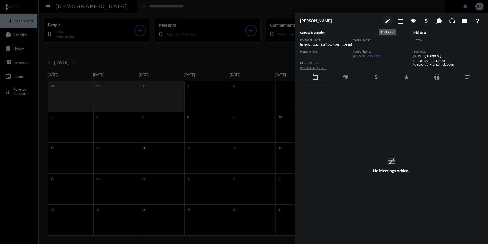
click at [389, 19] on mat-icon "edit" at bounding box center [388, 21] width 6 height 6
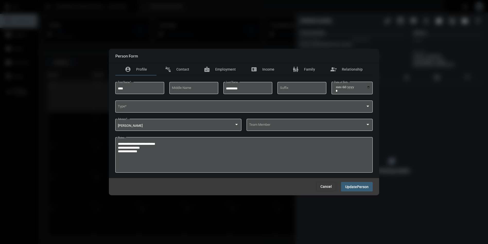
click at [246, 15] on div at bounding box center [244, 122] width 488 height 244
click at [323, 185] on span "Cancel" at bounding box center [326, 186] width 11 height 4
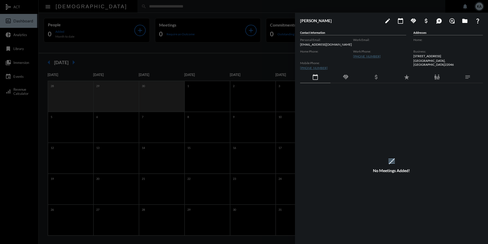
click at [171, 6] on div at bounding box center [244, 122] width 488 height 244
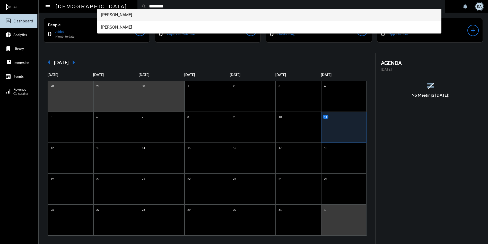
type input "*********"
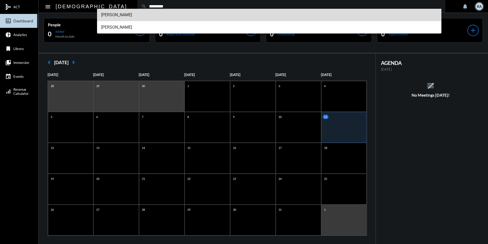
click at [124, 12] on span "[PERSON_NAME]" at bounding box center [269, 15] width 337 height 12
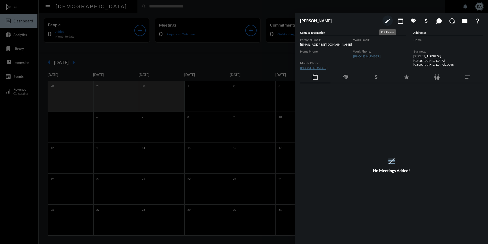
click at [388, 20] on mat-icon "edit" at bounding box center [388, 21] width 6 height 6
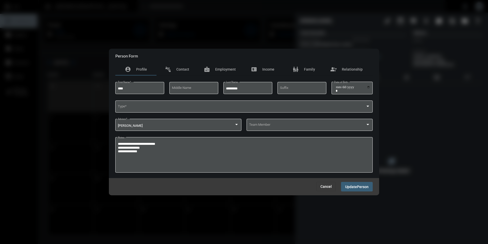
click at [388, 20] on div at bounding box center [244, 122] width 488 height 244
click at [329, 185] on span "Cancel" at bounding box center [326, 186] width 11 height 4
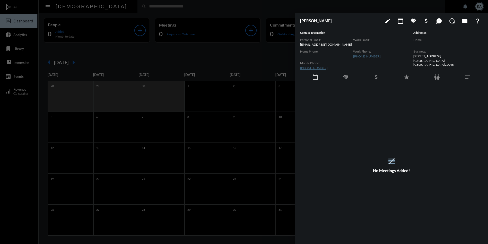
click at [113, 10] on div at bounding box center [244, 122] width 488 height 244
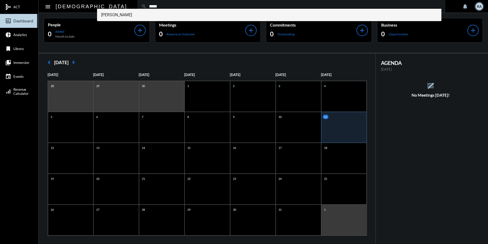
type input "*****"
click at [110, 16] on span "[PERSON_NAME]" at bounding box center [269, 15] width 337 height 12
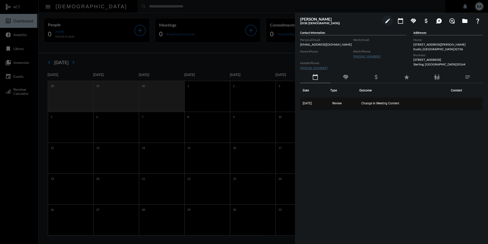
click at [394, 103] on span "Change In Meeting Content" at bounding box center [381, 103] width 38 height 4
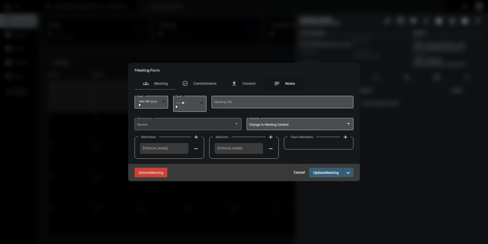
click at [292, 83] on span "Notes" at bounding box center [290, 83] width 10 height 4
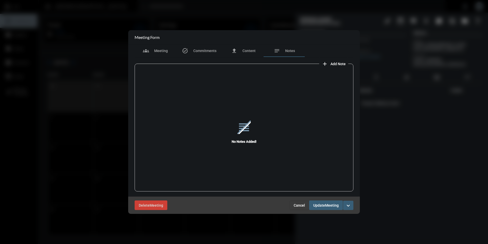
click at [302, 204] on span "Cancel" at bounding box center [299, 205] width 11 height 4
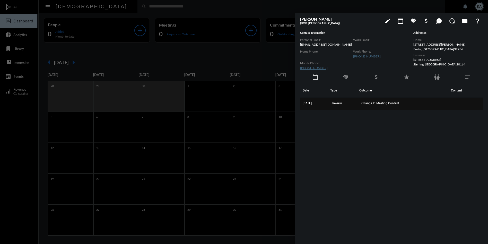
drag, startPoint x: 408, startPoint y: 103, endPoint x: 302, endPoint y: 101, distance: 106.6
click at [302, 101] on tr "[DATE] Review Change In Meeting Content" at bounding box center [391, 104] width 183 height 12
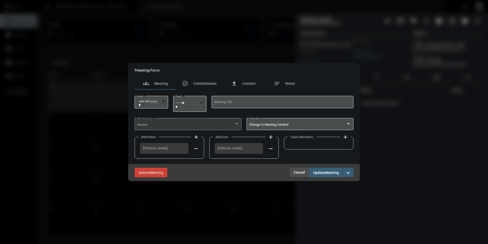
click at [303, 170] on span "Cancel" at bounding box center [299, 172] width 11 height 4
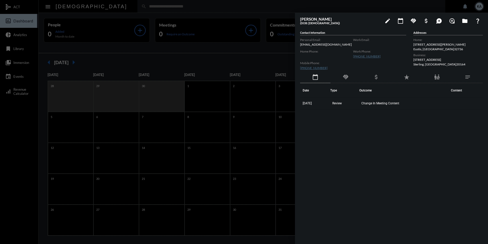
click at [255, 9] on div at bounding box center [244, 122] width 488 height 244
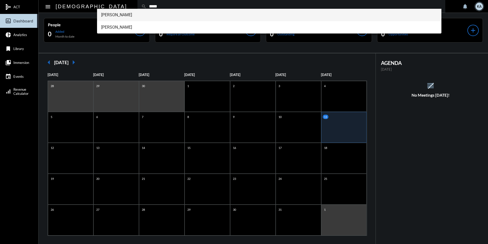
type input "*****"
click at [121, 13] on span "[PERSON_NAME]" at bounding box center [269, 15] width 337 height 12
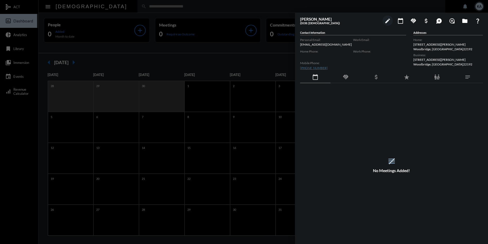
click at [150, 9] on div at bounding box center [244, 122] width 488 height 244
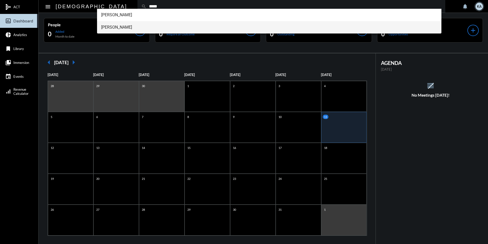
type input "*****"
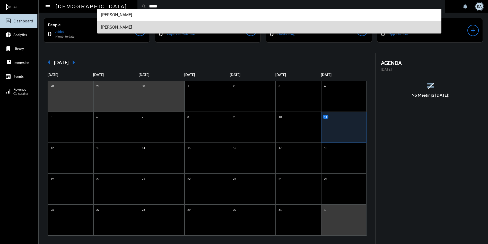
click at [124, 24] on span "[PERSON_NAME]" at bounding box center [269, 27] width 337 height 12
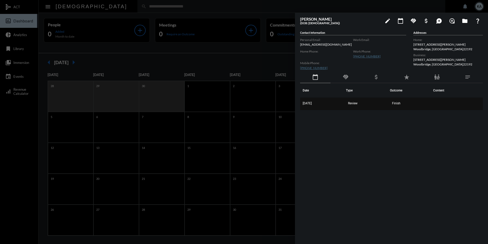
click at [399, 101] on span "Finish" at bounding box center [396, 103] width 8 height 4
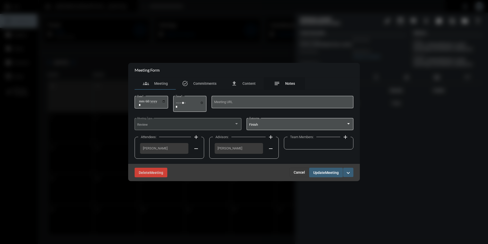
click at [287, 83] on span "Notes" at bounding box center [290, 83] width 10 height 4
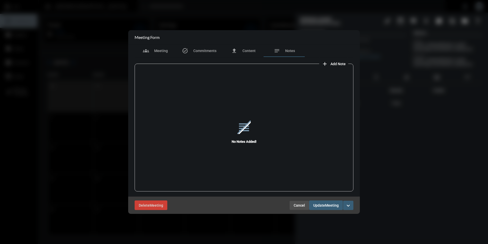
click at [297, 205] on span "Cancel" at bounding box center [299, 205] width 11 height 4
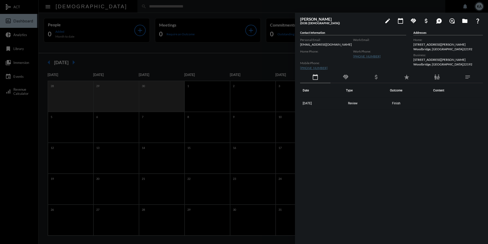
drag, startPoint x: 404, startPoint y: 103, endPoint x: 302, endPoint y: 101, distance: 101.7
click at [299, 101] on div "[PERSON_NAME] (DOB: [DEMOGRAPHIC_DATA]) edit calendar_today handshake attach_mo…" at bounding box center [391, 127] width 193 height 228
click at [129, 6] on div at bounding box center [244, 122] width 488 height 244
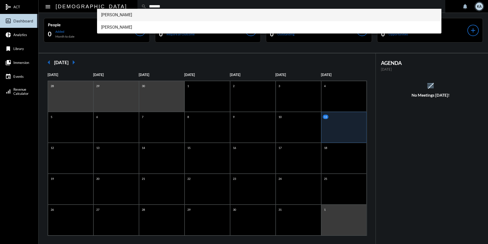
type input "*******"
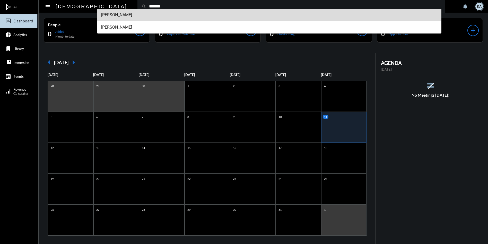
click at [123, 14] on span "[PERSON_NAME]" at bounding box center [269, 15] width 337 height 12
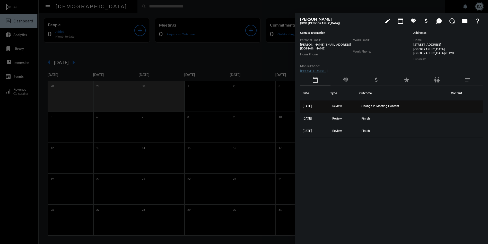
drag, startPoint x: 381, startPoint y: 129, endPoint x: 303, endPoint y: 101, distance: 83.3
click at [303, 101] on tbody "[DATE] Review Change In Meeting Content [DATE] Review Finish [DATE] Review Fini…" at bounding box center [391, 118] width 183 height 37
click at [399, 104] on span "Change In Meeting Content" at bounding box center [381, 106] width 38 height 4
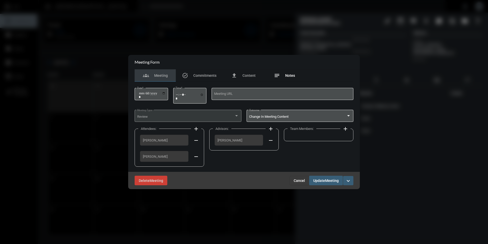
click at [292, 74] on span "Notes" at bounding box center [290, 75] width 10 height 4
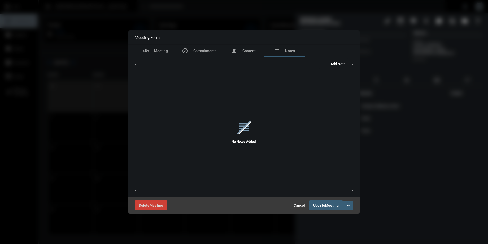
click at [299, 204] on span "Cancel" at bounding box center [299, 205] width 11 height 4
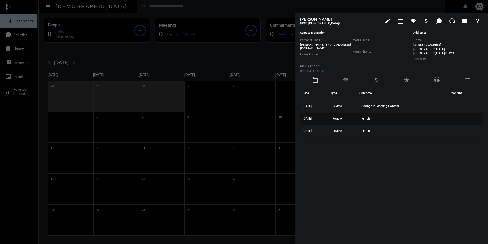
click at [366, 117] on span "Finish" at bounding box center [366, 119] width 8 height 4
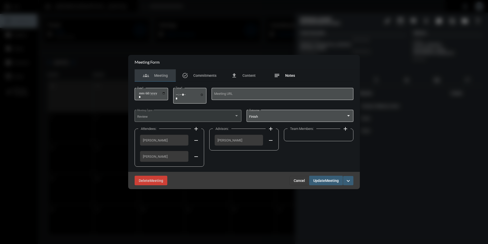
click at [292, 73] on div "notes Notes" at bounding box center [284, 75] width 21 height 6
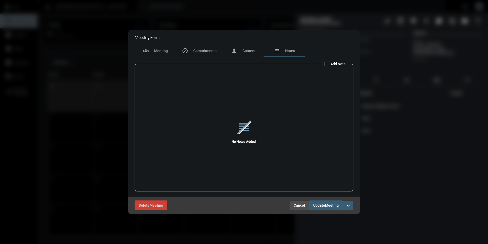
click at [302, 206] on span "Cancel" at bounding box center [299, 205] width 11 height 4
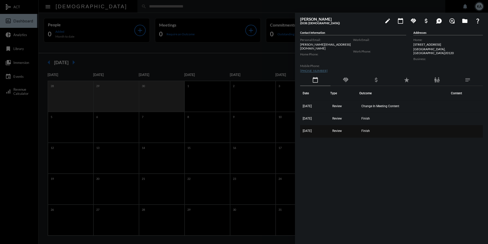
click at [368, 126] on td "Finish" at bounding box center [404, 131] width 89 height 12
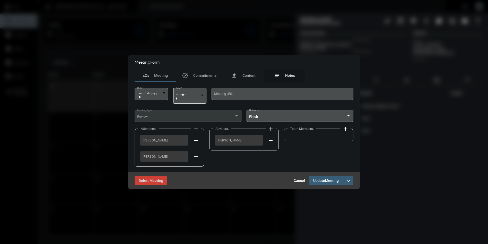
click at [292, 74] on span "Notes" at bounding box center [290, 75] width 10 height 4
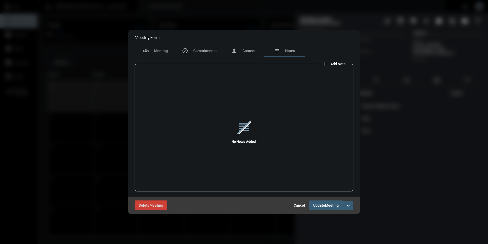
click at [296, 205] on span "Cancel" at bounding box center [299, 205] width 11 height 4
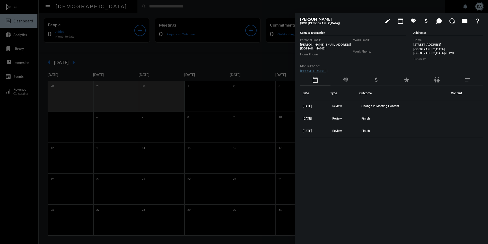
click at [99, 7] on div at bounding box center [244, 122] width 488 height 244
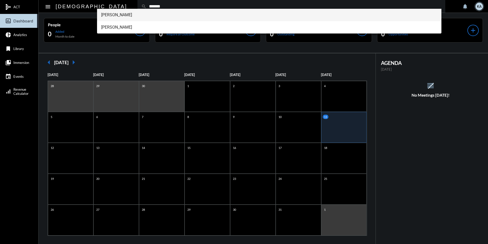
type input "*******"
click at [111, 15] on span "[PERSON_NAME]" at bounding box center [269, 15] width 337 height 12
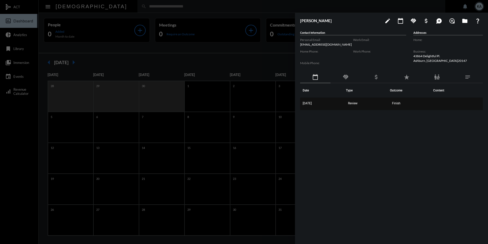
drag, startPoint x: 426, startPoint y: 105, endPoint x: 309, endPoint y: 100, distance: 117.3
click at [309, 100] on tr "[DATE] Review Finish" at bounding box center [391, 104] width 183 height 12
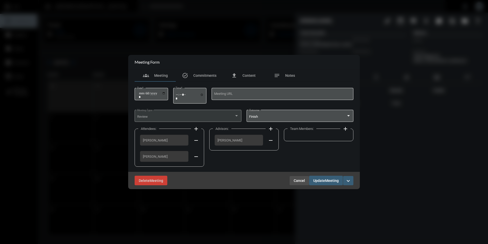
click at [299, 178] on span "Cancel" at bounding box center [299, 180] width 11 height 4
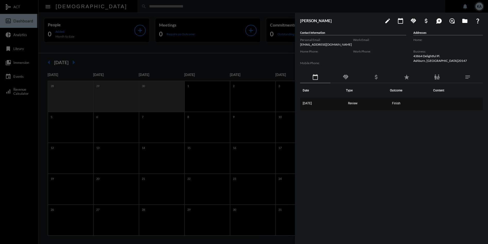
drag, startPoint x: 411, startPoint y: 105, endPoint x: 303, endPoint y: 103, distance: 107.9
click at [303, 103] on tr "[DATE] Review Finish" at bounding box center [391, 104] width 183 height 12
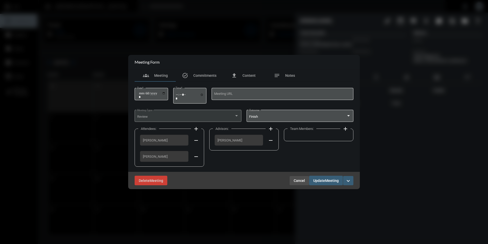
click at [302, 177] on button "Cancel" at bounding box center [300, 180] width 20 height 9
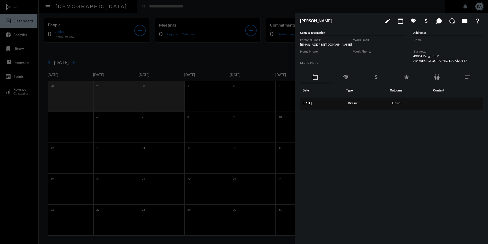
click at [399, 103] on span "Finish" at bounding box center [396, 103] width 8 height 4
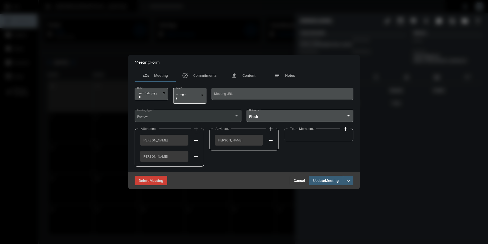
click at [290, 68] on section "Meeting Form" at bounding box center [244, 62] width 232 height 14
click at [290, 74] on span "Notes" at bounding box center [290, 75] width 10 height 4
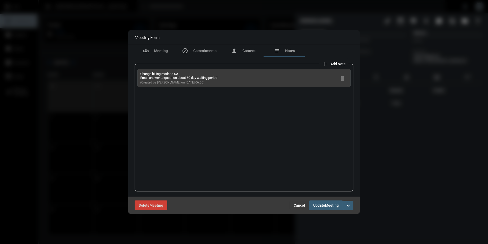
drag, startPoint x: 201, startPoint y: 83, endPoint x: 148, endPoint y: 75, distance: 53.2
click at [138, 73] on div "Change billing mode to SA Email answer to question about 60 day waiting period …" at bounding box center [244, 78] width 213 height 18
click at [300, 203] on span "Cancel" at bounding box center [299, 205] width 11 height 4
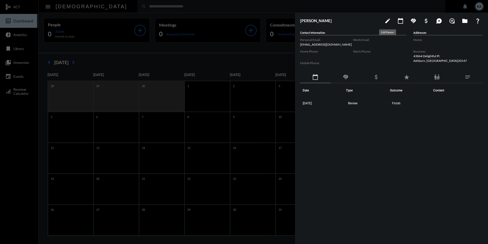
click at [389, 22] on mat-icon "edit" at bounding box center [388, 21] width 6 height 6
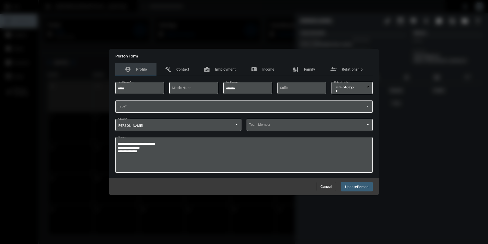
click at [331, 183] on button "Cancel" at bounding box center [327, 186] width 20 height 9
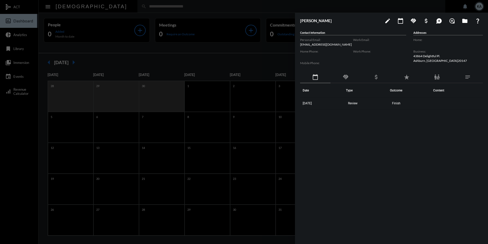
click at [142, 6] on div at bounding box center [244, 122] width 488 height 244
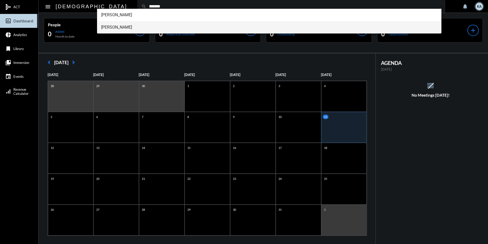
type input "*******"
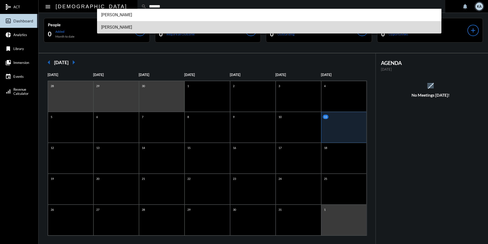
click at [120, 24] on span "[PERSON_NAME]" at bounding box center [269, 27] width 337 height 12
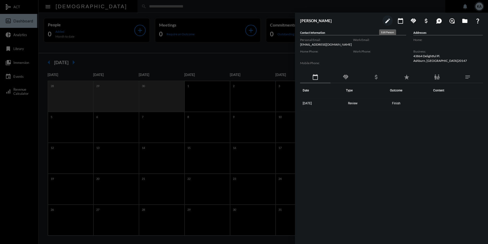
click at [387, 21] on mat-icon "edit" at bounding box center [388, 21] width 6 height 6
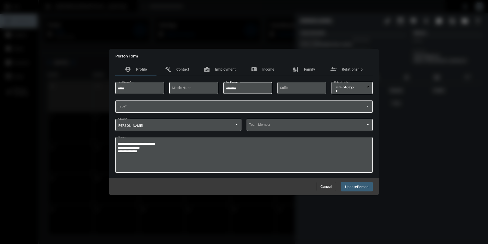
type input "********"
click at [360, 185] on span "Person" at bounding box center [363, 187] width 12 height 4
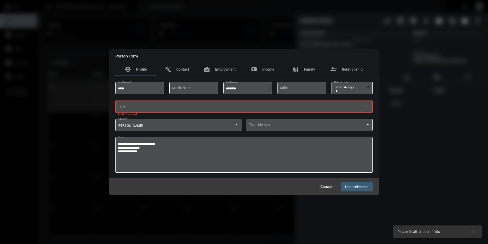
click at [183, 107] on span at bounding box center [242, 107] width 248 height 4
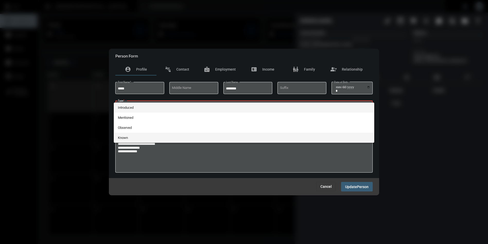
click at [126, 135] on span "Known" at bounding box center [244, 138] width 253 height 10
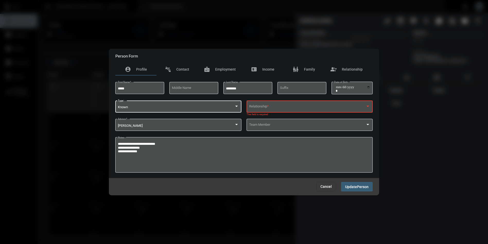
click at [277, 107] on span at bounding box center [307, 107] width 117 height 4
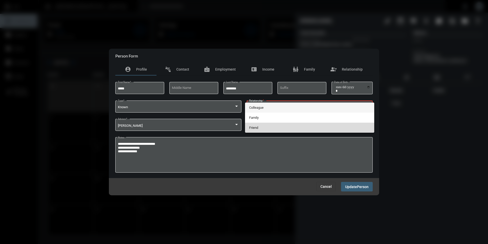
click at [257, 126] on span "Friend" at bounding box center [309, 128] width 121 height 10
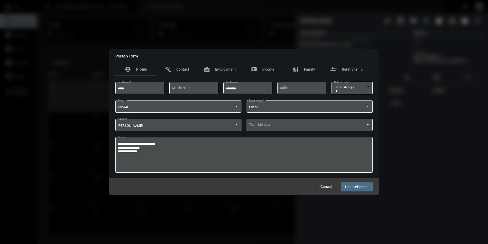
click at [355, 184] on button "Update Person" at bounding box center [357, 187] width 32 height 10
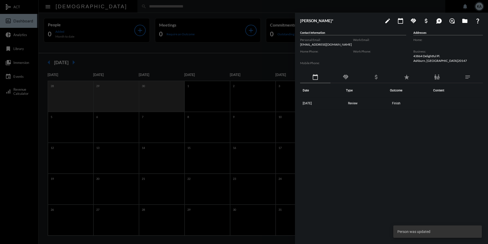
click at [115, 6] on div at bounding box center [244, 122] width 488 height 244
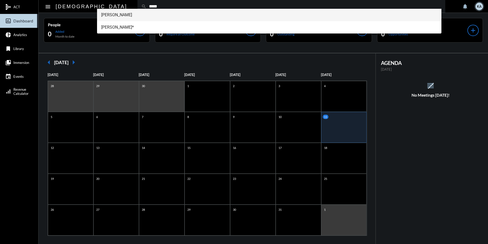
type input "*****"
click at [121, 15] on span "[PERSON_NAME]" at bounding box center [269, 15] width 337 height 12
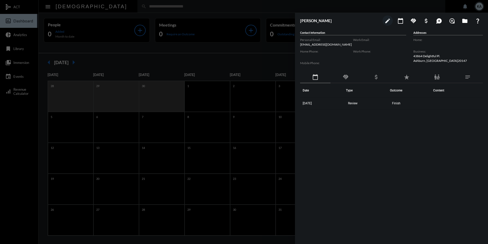
click at [121, 6] on div at bounding box center [244, 122] width 488 height 244
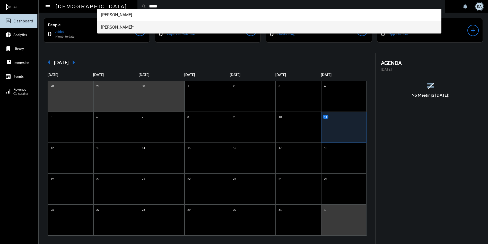
type input "*****"
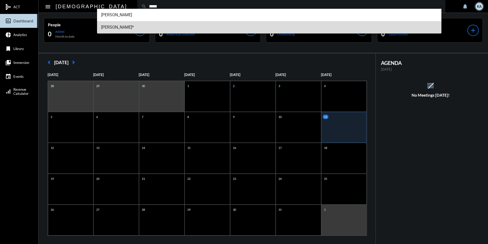
click at [122, 26] on span "[PERSON_NAME]*" at bounding box center [269, 27] width 337 height 12
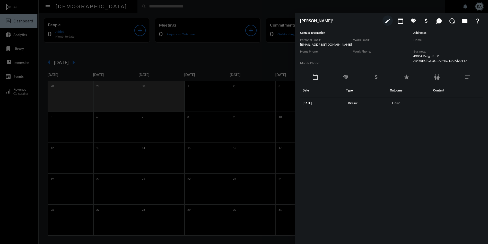
click at [128, 5] on div at bounding box center [244, 122] width 488 height 244
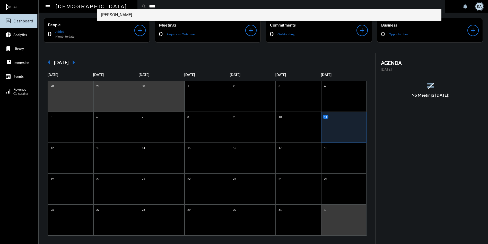
type input "****"
click at [113, 15] on span "[PERSON_NAME]" at bounding box center [269, 15] width 337 height 12
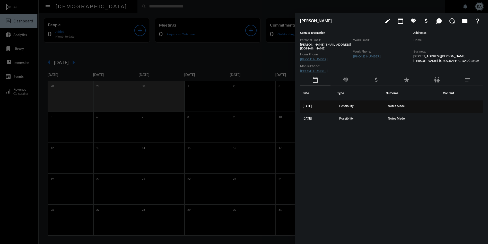
drag, startPoint x: 412, startPoint y: 116, endPoint x: 302, endPoint y: 104, distance: 110.6
click at [302, 104] on tbody "[DATE] Possibility Notes Made [DATE] Possibility Notes Made" at bounding box center [391, 112] width 183 height 25
click at [392, 104] on span "Notes Made" at bounding box center [396, 106] width 17 height 4
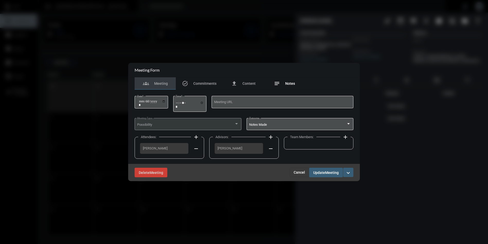
click at [285, 82] on span "Notes" at bounding box center [290, 83] width 10 height 4
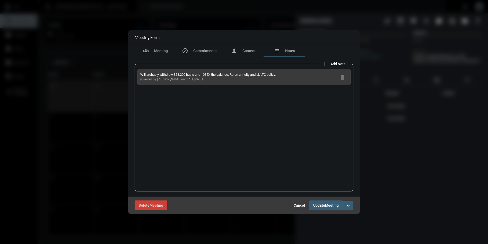
drag, startPoint x: 207, startPoint y: 81, endPoint x: 137, endPoint y: 72, distance: 70.9
click at [137, 72] on div "Will probably withdraw $58,200 basis and 1035X the balance. Rerun annuity and L…" at bounding box center [244, 128] width 219 height 128
click at [297, 206] on span "Cancel" at bounding box center [299, 205] width 11 height 4
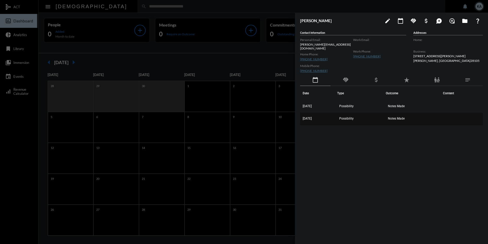
click at [394, 117] on span "Notes Made" at bounding box center [396, 119] width 17 height 4
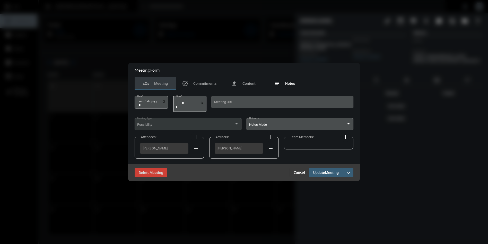
click at [292, 84] on span "Notes" at bounding box center [290, 83] width 10 height 4
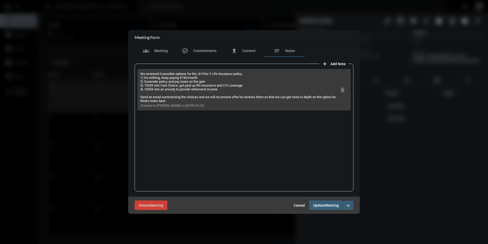
drag, startPoint x: 202, startPoint y: 103, endPoint x: 136, endPoint y: 70, distance: 73.8
click at [136, 70] on div "We reviewed 4 possible options for the JH Flex V Life insurance policy. 1) Do n…" at bounding box center [244, 128] width 219 height 128
click at [296, 203] on span "Cancel" at bounding box center [299, 205] width 11 height 4
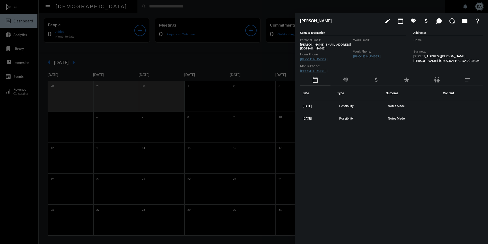
click at [117, 5] on div at bounding box center [244, 122] width 488 height 244
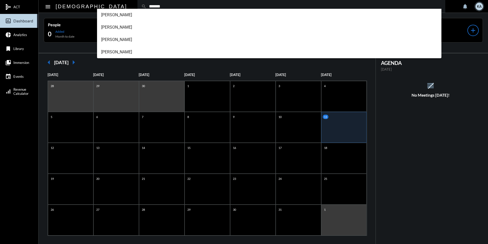
type input "*******"
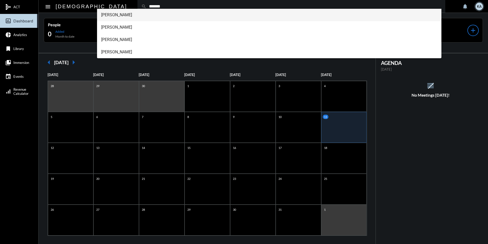
click at [120, 13] on span "[PERSON_NAME]" at bounding box center [269, 15] width 337 height 12
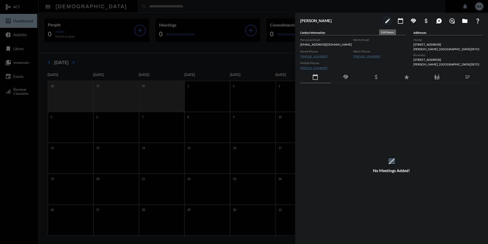
click at [388, 17] on button "edit" at bounding box center [388, 20] width 10 height 10
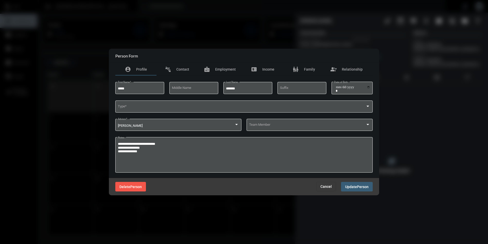
click at [139, 183] on button "Delete Person" at bounding box center [130, 187] width 31 height 10
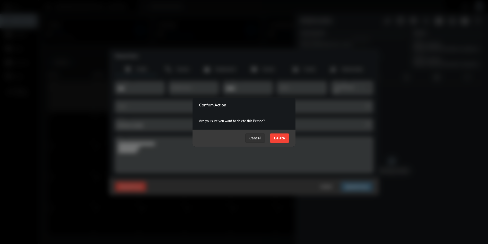
click at [275, 134] on button "Delete" at bounding box center [279, 137] width 19 height 9
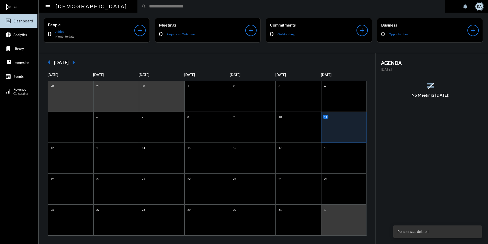
click at [147, 7] on input "text" at bounding box center [294, 6] width 295 height 4
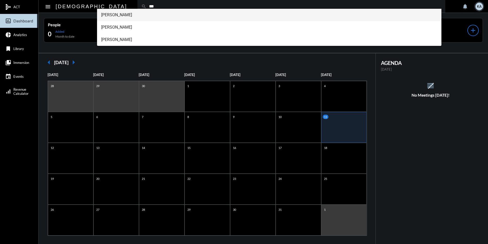
type input "***"
click at [127, 15] on span "[PERSON_NAME]" at bounding box center [269, 15] width 337 height 12
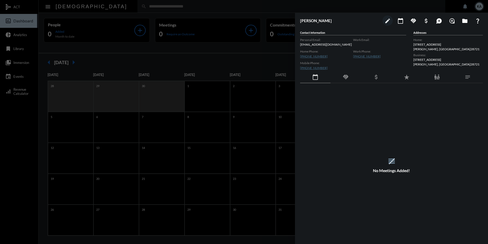
click at [233, 7] on div at bounding box center [244, 122] width 488 height 244
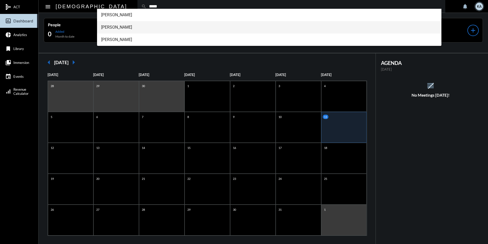
type input "*****"
click at [132, 26] on span "[PERSON_NAME]" at bounding box center [269, 27] width 337 height 12
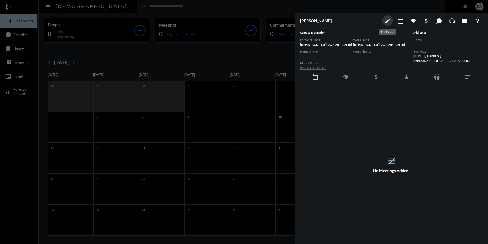
click at [386, 23] on mat-icon "edit" at bounding box center [388, 21] width 6 height 6
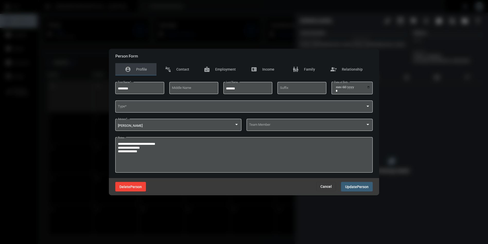
click at [130, 188] on span "Person" at bounding box center [136, 187] width 12 height 4
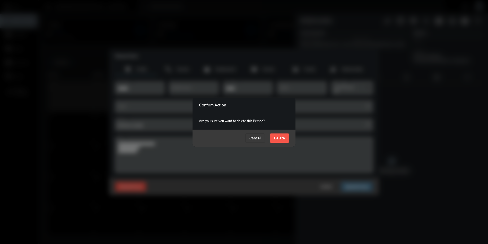
click at [286, 135] on button "Delete" at bounding box center [279, 137] width 19 height 9
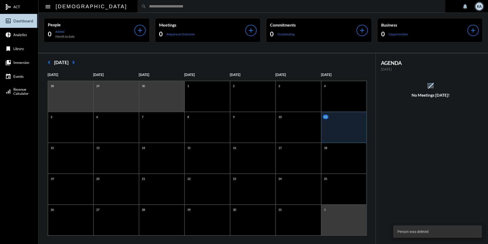
click at [155, 6] on input "text" at bounding box center [294, 6] width 295 height 4
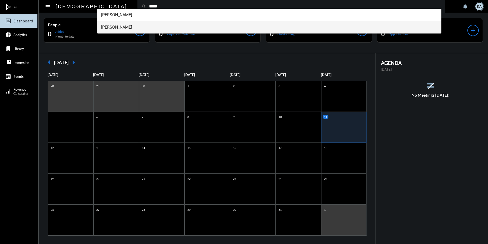
type input "*****"
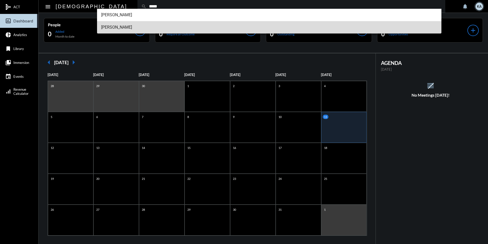
click at [124, 23] on span "[PERSON_NAME]" at bounding box center [269, 27] width 337 height 12
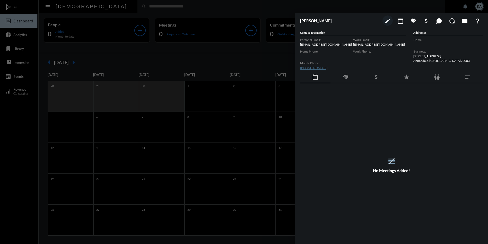
click at [250, 2] on div at bounding box center [244, 122] width 488 height 244
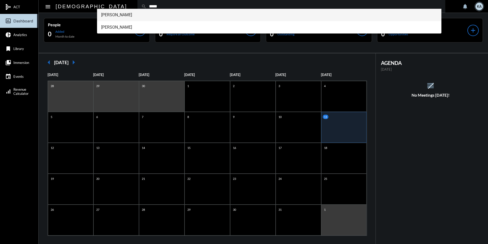
type input "*****"
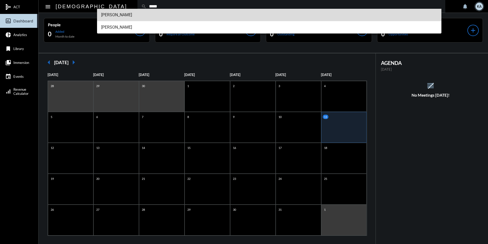
click at [125, 12] on span "[PERSON_NAME]" at bounding box center [269, 15] width 337 height 12
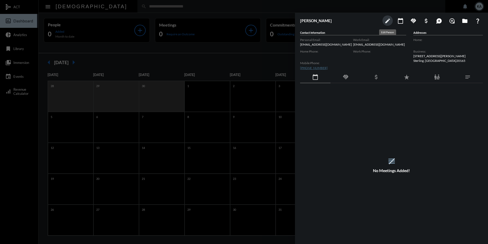
click at [386, 19] on mat-icon "edit" at bounding box center [388, 21] width 6 height 6
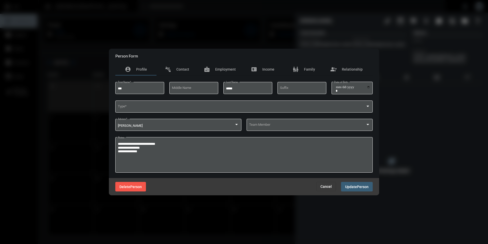
click at [129, 182] on button "Delete Person" at bounding box center [130, 187] width 31 height 10
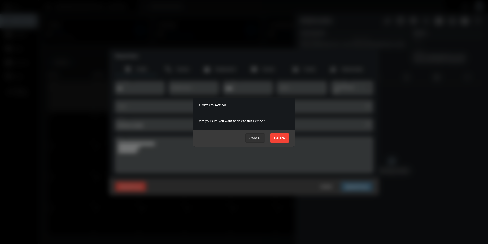
click at [277, 134] on button "Delete" at bounding box center [279, 137] width 19 height 9
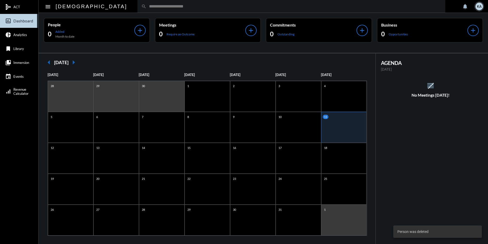
click at [147, 7] on input "text" at bounding box center [294, 6] width 295 height 4
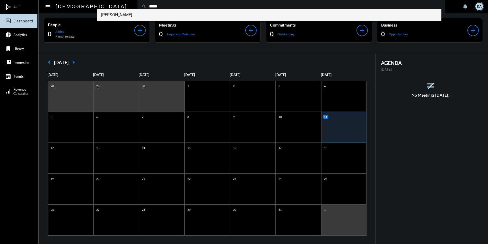
type input "*****"
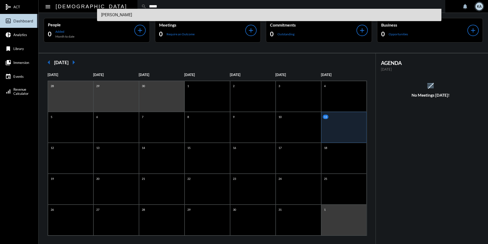
click at [125, 16] on span "[PERSON_NAME]" at bounding box center [269, 15] width 337 height 12
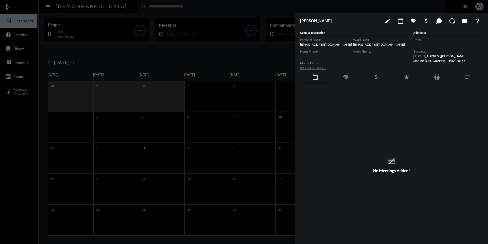
click at [127, 4] on div at bounding box center [244, 122] width 488 height 244
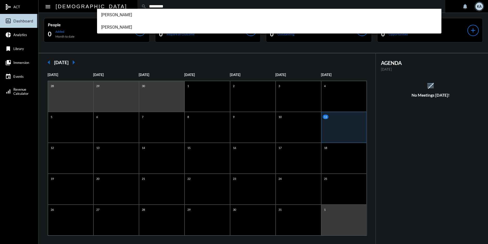
type input "*********"
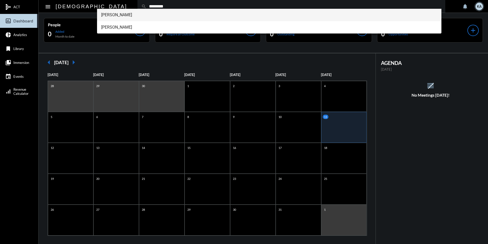
click at [105, 14] on span "[PERSON_NAME]" at bounding box center [269, 15] width 337 height 12
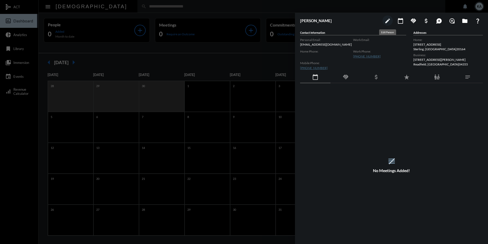
click at [386, 18] on mat-icon "edit" at bounding box center [388, 21] width 6 height 6
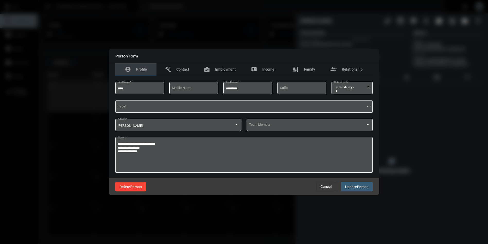
click at [141, 186] on span "Person" at bounding box center [136, 187] width 12 height 4
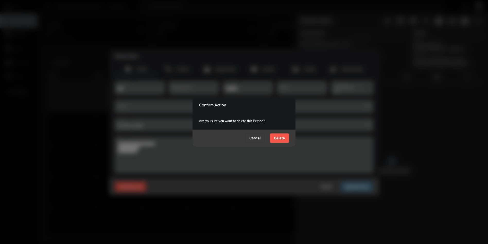
click at [279, 138] on span "Delete" at bounding box center [279, 138] width 11 height 4
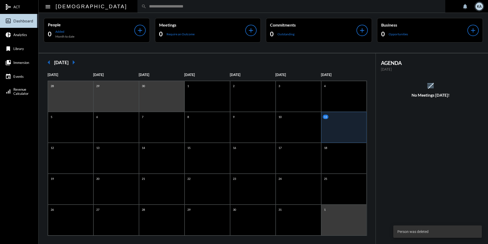
click at [147, 6] on input "text" at bounding box center [294, 6] width 295 height 4
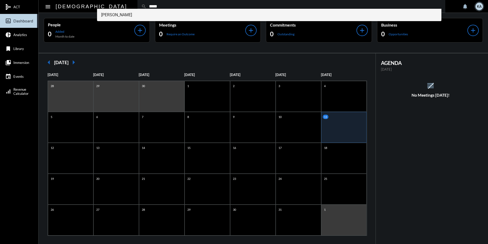
type input "*****"
click at [130, 15] on span "[PERSON_NAME]" at bounding box center [269, 15] width 337 height 12
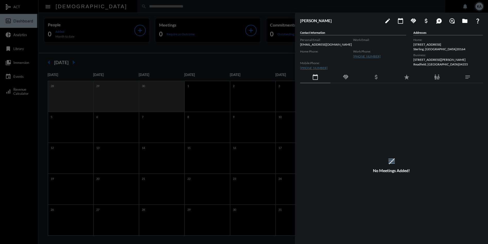
click at [209, 6] on div at bounding box center [244, 122] width 488 height 244
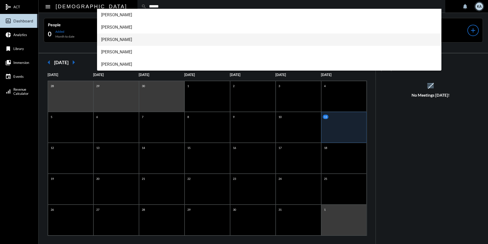
type input "******"
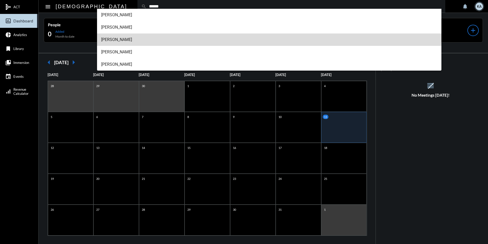
click at [120, 37] on span "[PERSON_NAME]" at bounding box center [269, 39] width 337 height 12
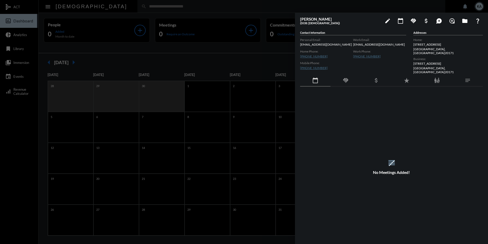
click at [121, 4] on div at bounding box center [244, 122] width 488 height 244
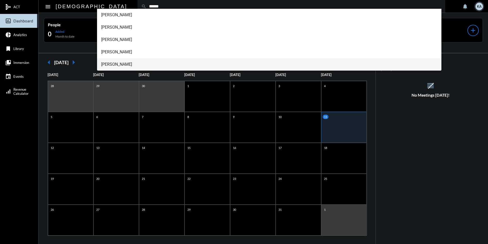
type input "******"
click at [120, 64] on span "[PERSON_NAME]" at bounding box center [269, 64] width 337 height 12
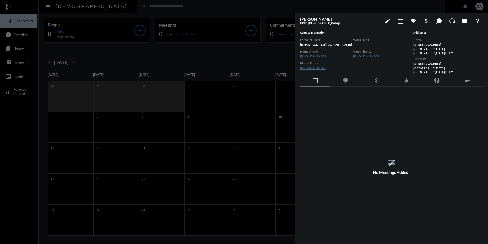
click at [117, 7] on div at bounding box center [244, 122] width 488 height 244
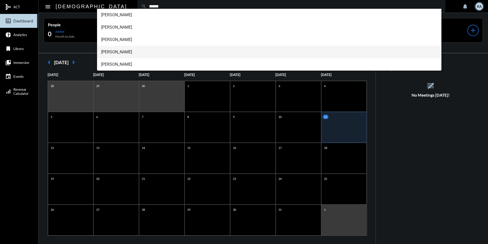
type input "******"
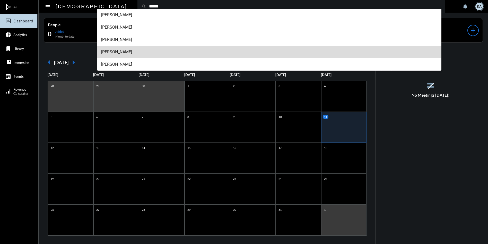
click at [118, 50] on span "[PERSON_NAME]" at bounding box center [269, 52] width 337 height 12
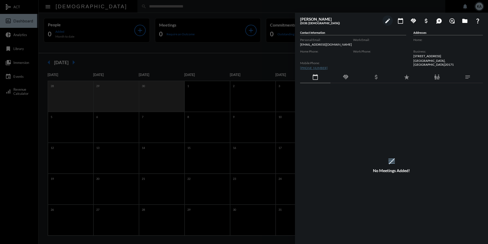
click at [115, 2] on div at bounding box center [244, 122] width 488 height 244
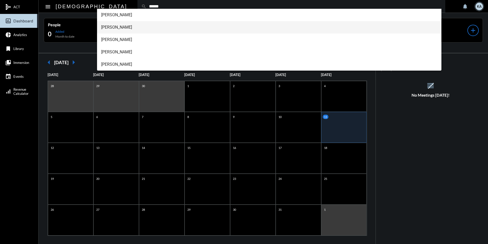
type input "******"
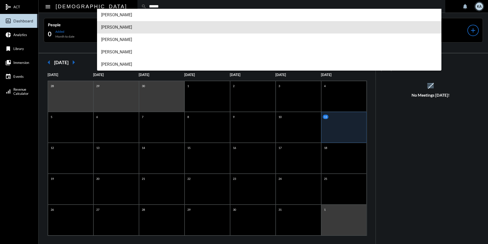
click at [115, 27] on span "[PERSON_NAME]" at bounding box center [269, 27] width 337 height 12
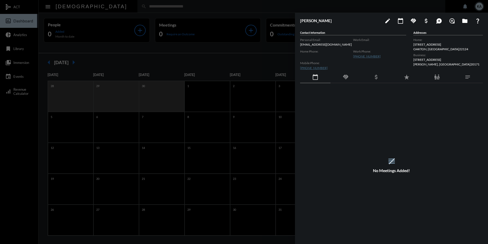
click at [116, 4] on div at bounding box center [244, 122] width 488 height 244
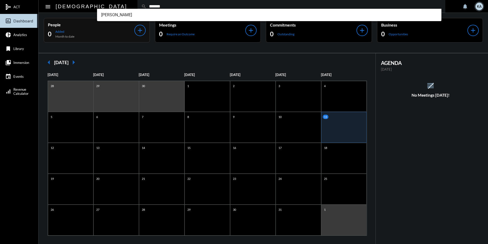
type input "*******"
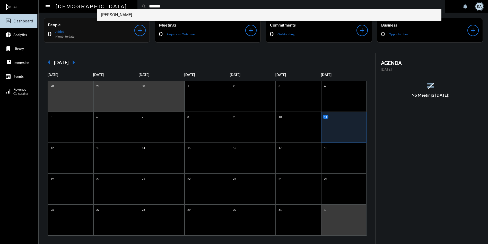
click at [117, 17] on span "[PERSON_NAME]" at bounding box center [269, 15] width 337 height 12
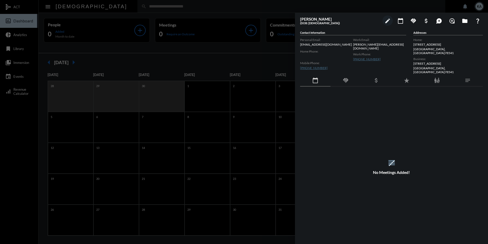
click at [136, 7] on div at bounding box center [244, 122] width 488 height 244
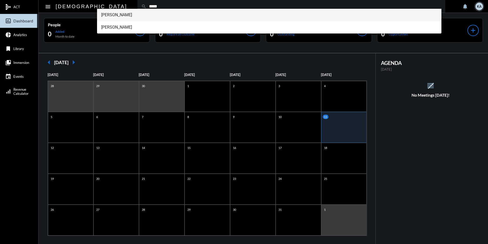
type input "*****"
click at [119, 14] on span "[PERSON_NAME]" at bounding box center [269, 15] width 337 height 12
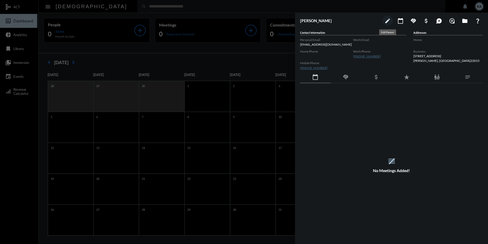
click at [384, 19] on button "edit" at bounding box center [388, 20] width 10 height 10
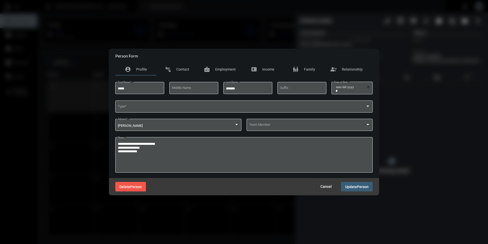
click at [121, 185] on span "Delete" at bounding box center [124, 187] width 11 height 4
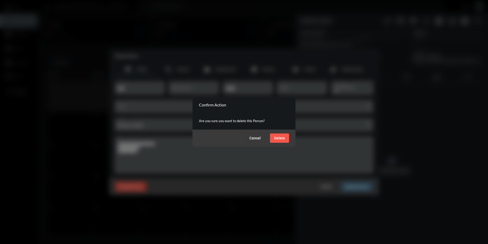
click at [282, 135] on button "Delete" at bounding box center [279, 137] width 19 height 9
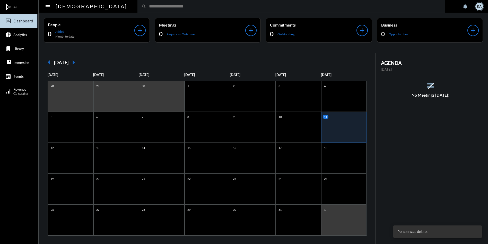
click at [158, 11] on div "search" at bounding box center [292, 6] width 308 height 13
click at [158, 8] on input "text" at bounding box center [294, 6] width 295 height 4
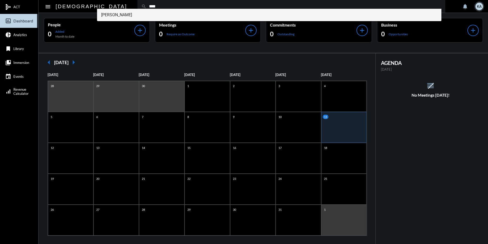
type input "****"
click at [122, 13] on span "[PERSON_NAME]" at bounding box center [269, 15] width 337 height 12
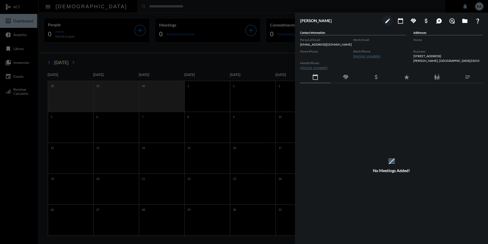
click at [270, 6] on div at bounding box center [244, 122] width 488 height 244
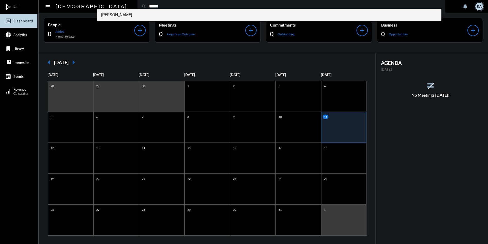
type input "******"
click at [126, 16] on span "[PERSON_NAME]" at bounding box center [269, 15] width 337 height 12
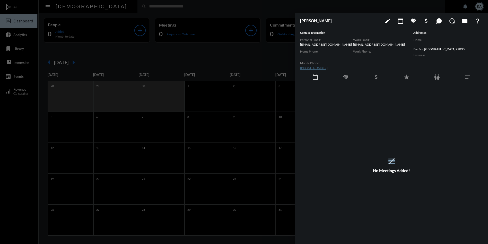
click at [135, 4] on div at bounding box center [244, 122] width 488 height 244
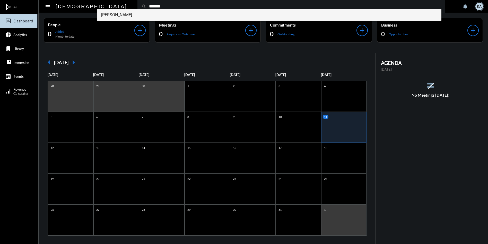
type input "*******"
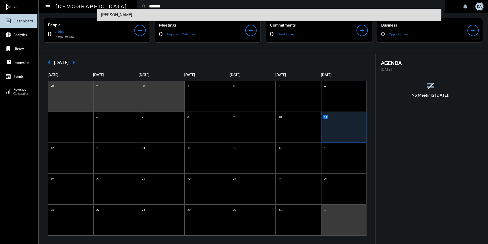
click at [127, 16] on span "[PERSON_NAME]" at bounding box center [269, 15] width 337 height 12
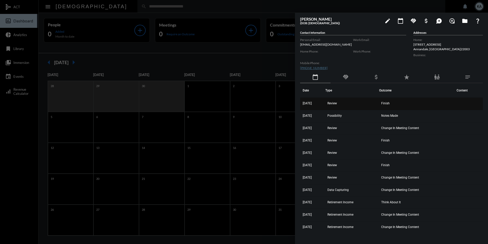
drag, startPoint x: 409, startPoint y: 222, endPoint x: 304, endPoint y: 99, distance: 161.8
click at [304, 99] on tbody "[DATE] Review Finish [DATE] Possibility Notes Made [DATE] Review Change In Meet…" at bounding box center [391, 197] width 183 height 198
click at [387, 102] on span "Finish" at bounding box center [385, 103] width 8 height 4
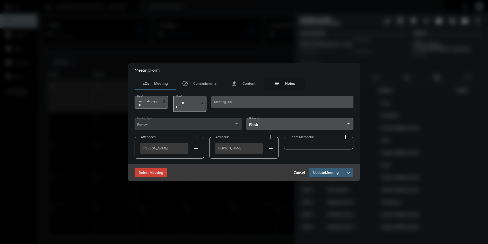
click at [289, 84] on span "Notes" at bounding box center [290, 83] width 10 height 4
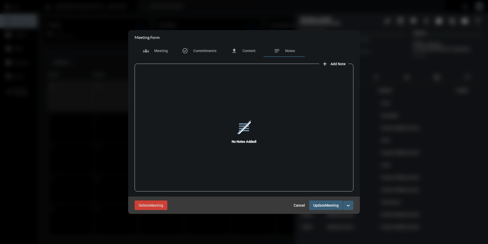
click at [297, 206] on span "Cancel" at bounding box center [299, 205] width 11 height 4
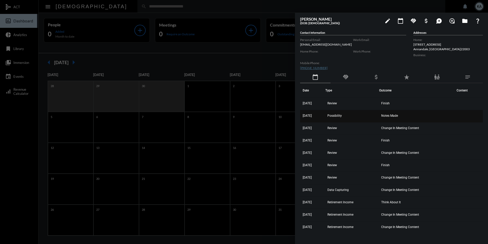
click at [391, 114] on span "Notes Made" at bounding box center [389, 116] width 17 height 4
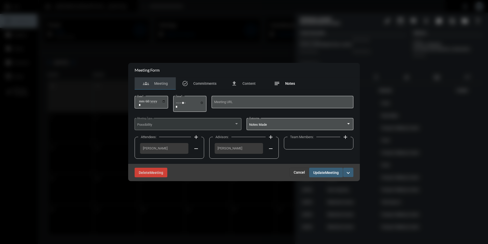
click at [294, 83] on span "Notes" at bounding box center [290, 83] width 10 height 4
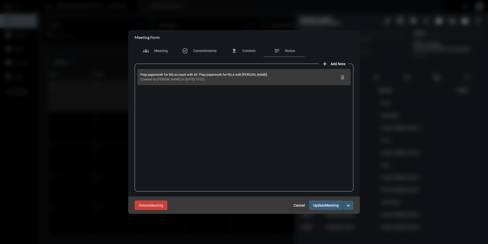
drag, startPoint x: 200, startPoint y: 80, endPoint x: 135, endPoint y: 74, distance: 65.4
click at [134, 74] on div "add Add Note Prep paperwork for NQ account with AF. Prep paperwork for RILA wit…" at bounding box center [244, 126] width 224 height 139
click at [302, 203] on span "Cancel" at bounding box center [299, 205] width 11 height 4
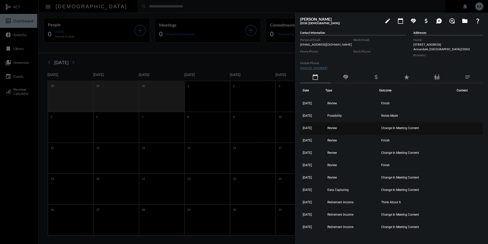
click at [399, 125] on td "Change In Meeting Content" at bounding box center [416, 128] width 75 height 12
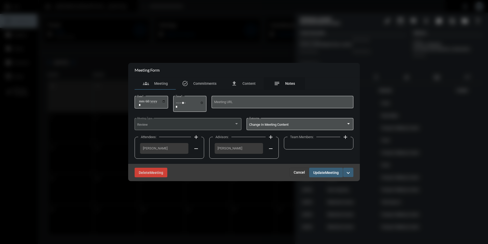
click at [289, 83] on span "Notes" at bounding box center [290, 83] width 10 height 4
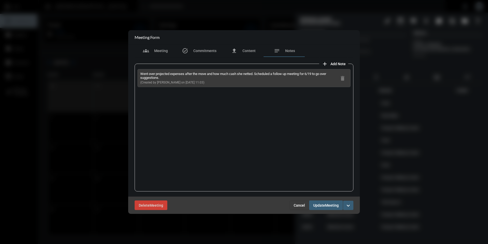
drag, startPoint x: 200, startPoint y: 82, endPoint x: 140, endPoint y: 73, distance: 61.1
click at [139, 73] on div "Went over projected expenses after the move and how much cash she netted. Sched…" at bounding box center [244, 78] width 213 height 18
click at [301, 207] on button "Cancel" at bounding box center [300, 205] width 20 height 9
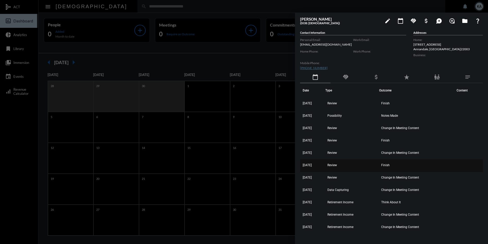
click at [391, 163] on td "Finish" at bounding box center [416, 165] width 75 height 12
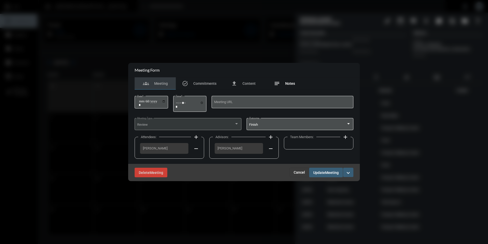
click at [291, 81] on div "notes Notes" at bounding box center [284, 83] width 21 height 6
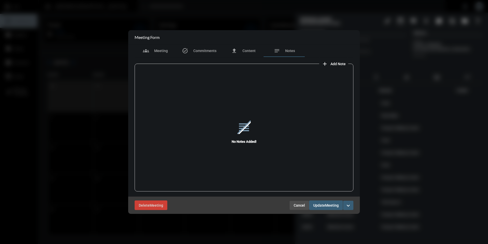
click at [294, 203] on span "Cancel" at bounding box center [299, 205] width 11 height 4
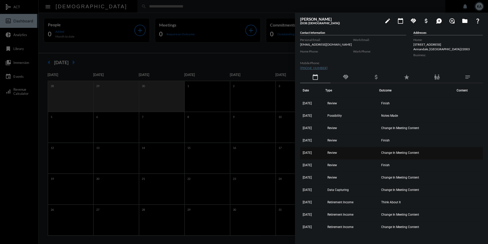
click at [391, 152] on span "Change In Meeting Content" at bounding box center [400, 153] width 38 height 4
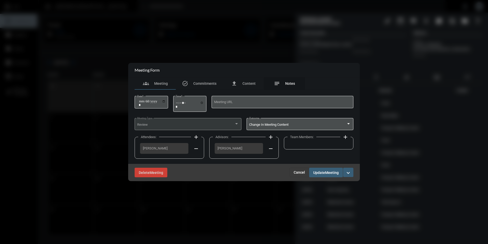
click at [288, 83] on span "Notes" at bounding box center [290, 83] width 10 height 4
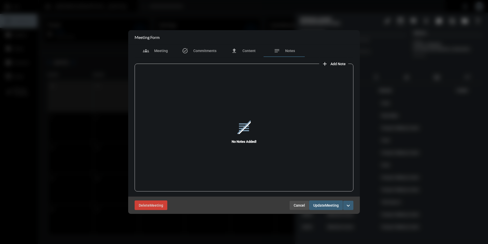
click at [302, 204] on span "Cancel" at bounding box center [299, 205] width 11 height 4
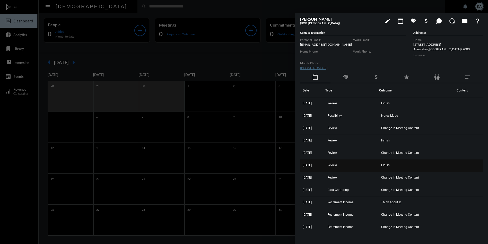
click at [387, 162] on td "Finish" at bounding box center [416, 165] width 75 height 12
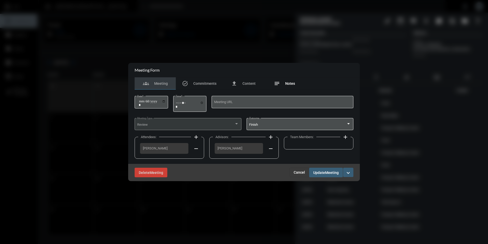
click at [283, 80] on div "notes Notes" at bounding box center [284, 83] width 41 height 12
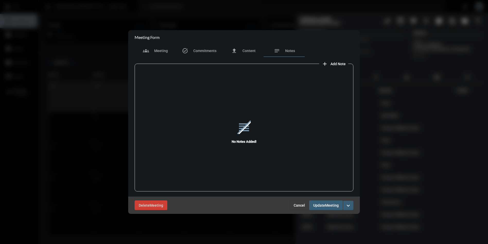
click at [299, 205] on span "Cancel" at bounding box center [299, 205] width 11 height 4
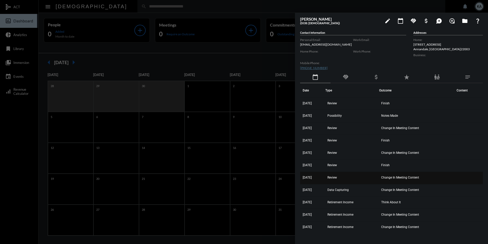
click at [387, 176] on span "Change In Meeting Content" at bounding box center [400, 178] width 38 height 4
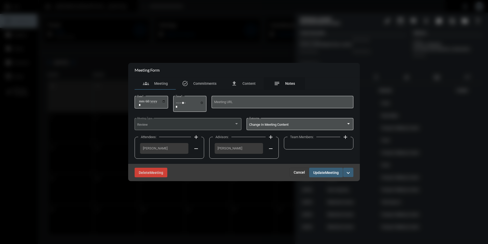
click at [292, 82] on span "Notes" at bounding box center [290, 83] width 10 height 4
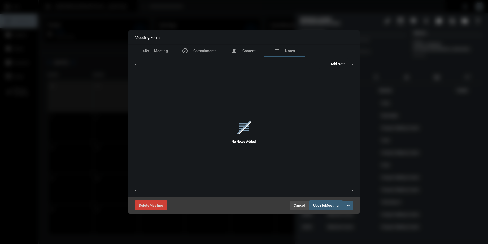
click at [298, 206] on span "Cancel" at bounding box center [299, 205] width 11 height 4
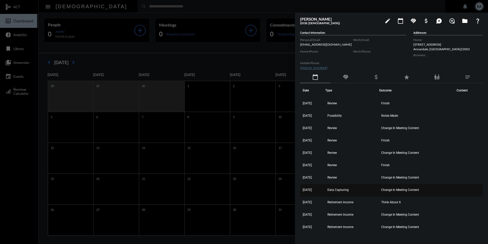
click at [396, 189] on span "Change In Meeting Content" at bounding box center [400, 190] width 38 height 4
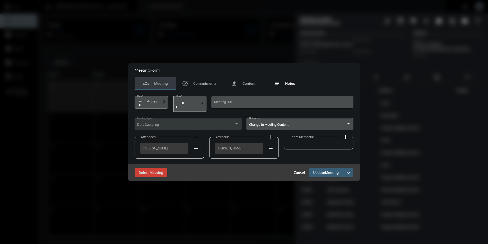
click at [293, 82] on span "Notes" at bounding box center [290, 83] width 10 height 4
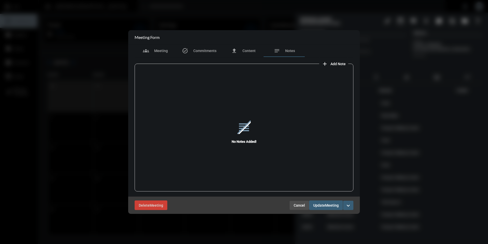
click at [297, 204] on span "Cancel" at bounding box center [299, 205] width 11 height 4
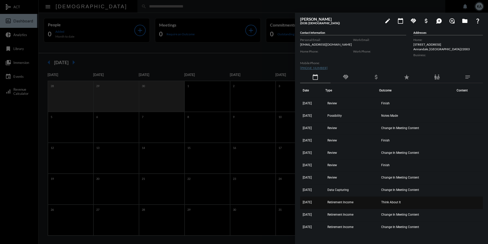
click at [392, 200] on span "Think About It" at bounding box center [391, 202] width 20 height 4
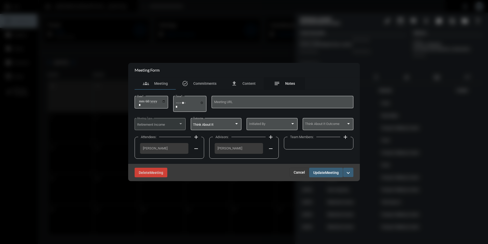
click at [293, 82] on span "Notes" at bounding box center [290, 83] width 10 height 4
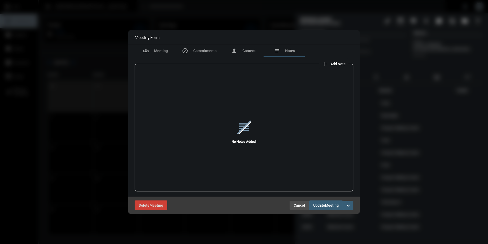
click at [302, 203] on span "Cancel" at bounding box center [299, 205] width 11 height 4
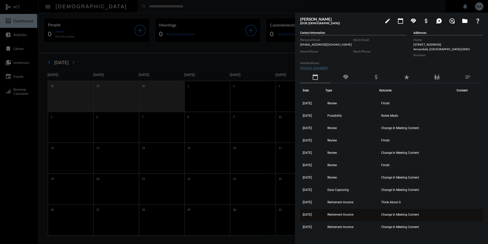
click at [396, 213] on span "Change In Meeting Content" at bounding box center [400, 215] width 38 height 4
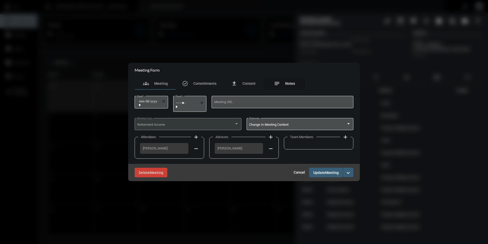
click at [285, 81] on div "notes Notes" at bounding box center [284, 83] width 21 height 6
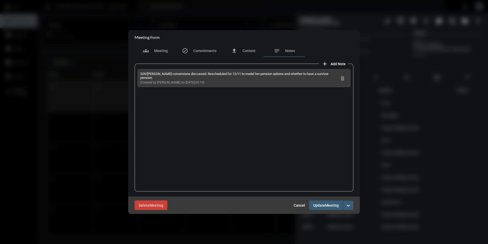
drag, startPoint x: 210, startPoint y: 79, endPoint x: 140, endPoint y: 74, distance: 70.2
click at [140, 74] on div "529/[PERSON_NAME] conversions discussed. Rescheduled for 12/11 to model her pen…" at bounding box center [244, 78] width 213 height 18
click at [299, 203] on span "Cancel" at bounding box center [299, 205] width 11 height 4
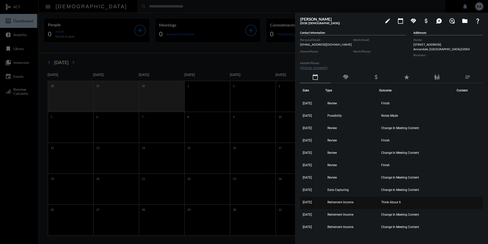
click at [392, 200] on td "Think About It" at bounding box center [416, 203] width 75 height 12
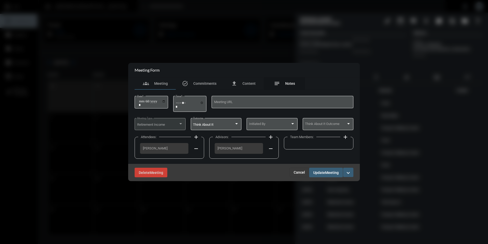
click at [292, 82] on span "Notes" at bounding box center [290, 83] width 10 height 4
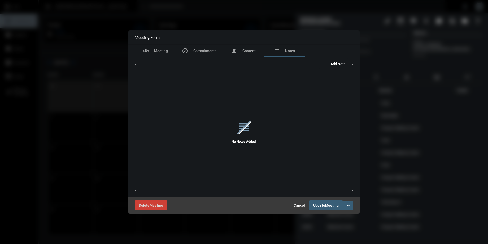
click at [297, 203] on span "Cancel" at bounding box center [299, 205] width 11 height 4
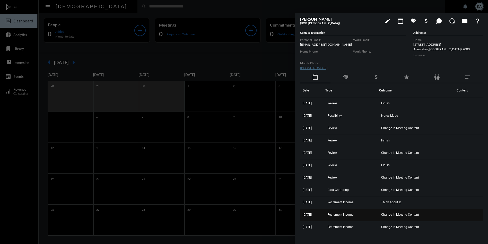
click at [395, 214] on span "Change In Meeting Content" at bounding box center [400, 215] width 38 height 4
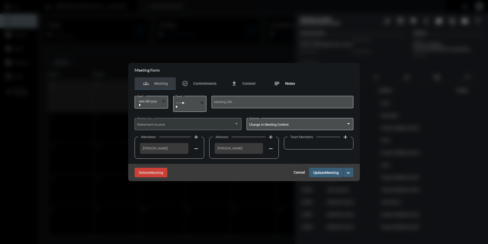
click at [290, 82] on span "Notes" at bounding box center [290, 83] width 10 height 4
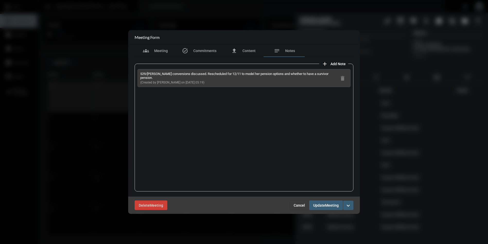
drag, startPoint x: 204, startPoint y: 78, endPoint x: 135, endPoint y: 75, distance: 69.1
click at [135, 75] on div "529/[PERSON_NAME] conversions discussed. Rescheduled for 12/11 to model her pen…" at bounding box center [244, 128] width 219 height 128
click at [295, 202] on button "Cancel" at bounding box center [300, 205] width 20 height 9
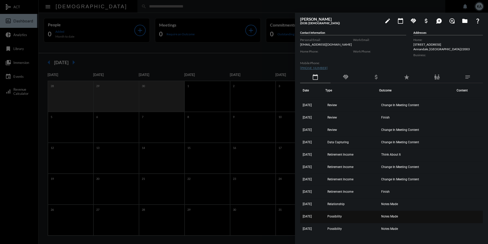
scroll to position [52, 0]
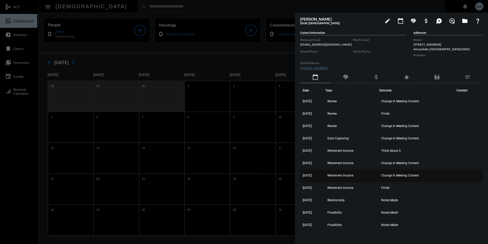
click at [410, 174] on span "Change In Meeting Content" at bounding box center [400, 176] width 38 height 4
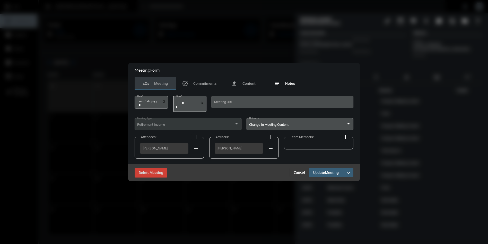
click at [292, 81] on div "notes Notes" at bounding box center [284, 83] width 21 height 6
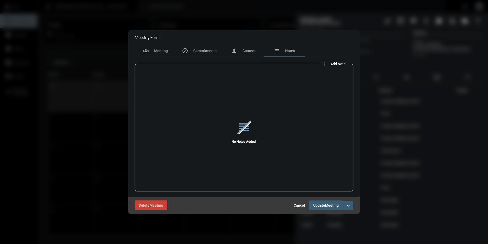
click at [302, 205] on span "Cancel" at bounding box center [299, 205] width 11 height 4
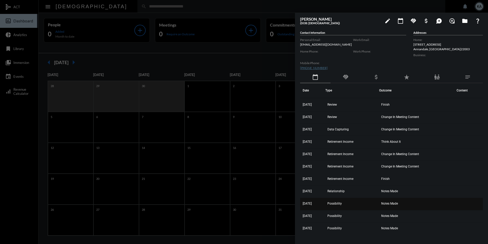
scroll to position [65, 0]
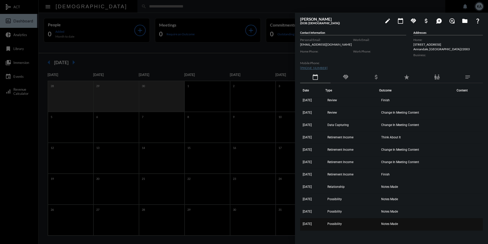
click at [396, 223] on span "Notes Made" at bounding box center [389, 224] width 17 height 4
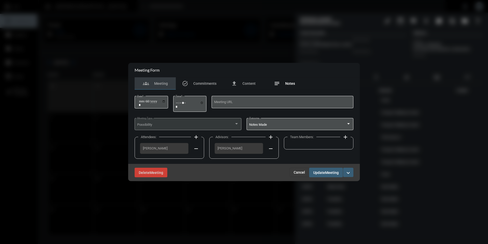
click at [291, 81] on div "notes Notes" at bounding box center [284, 83] width 21 height 6
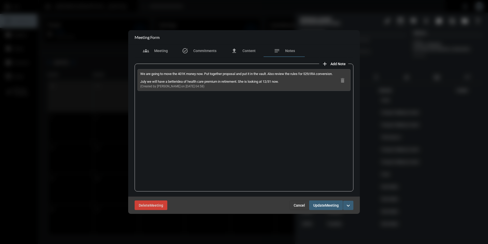
drag, startPoint x: 204, startPoint y: 88, endPoint x: 136, endPoint y: 71, distance: 70.0
click at [136, 71] on div "We are going to move the 401K money now. Put together proposal and put it in th…" at bounding box center [244, 128] width 219 height 128
drag, startPoint x: 146, startPoint y: 73, endPoint x: 162, endPoint y: 72, distance: 16.2
click at [162, 72] on p "We are going to move the 401K money now. Put together proposal and put it in th…" at bounding box center [236, 78] width 192 height 12
click at [302, 204] on span "Cancel" at bounding box center [299, 205] width 11 height 4
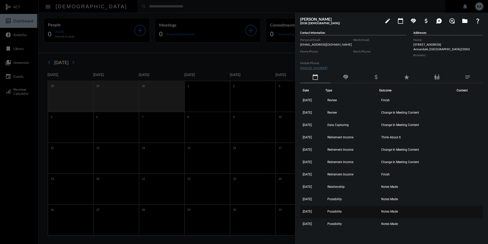
click at [400, 208] on td "Notes Made" at bounding box center [416, 212] width 75 height 12
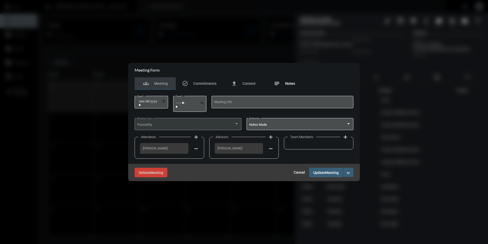
click at [288, 80] on div "notes Notes" at bounding box center [284, 83] width 41 height 12
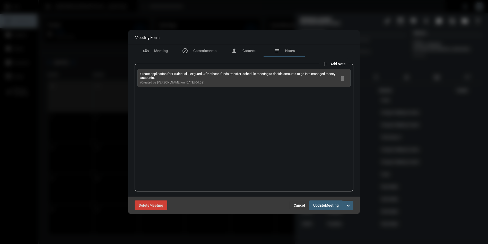
drag, startPoint x: 203, startPoint y: 81, endPoint x: 137, endPoint y: 74, distance: 65.8
click at [137, 74] on div "Create application for Prudential Flexguard. After those funds transfer, schedu…" at bounding box center [244, 128] width 219 height 128
click at [295, 202] on button "Cancel" at bounding box center [300, 205] width 20 height 9
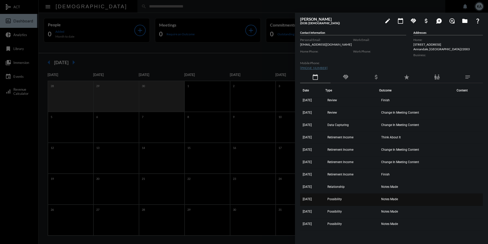
click at [392, 198] on span "Notes Made" at bounding box center [389, 199] width 17 height 4
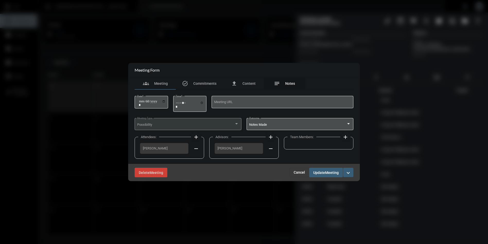
click at [294, 83] on span "Notes" at bounding box center [290, 83] width 10 height 4
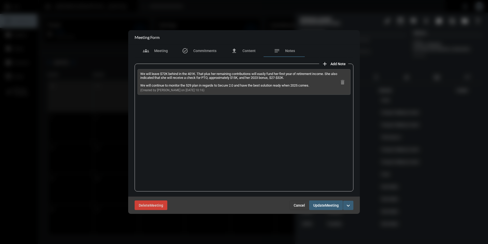
drag, startPoint x: 202, startPoint y: 89, endPoint x: 138, endPoint y: 71, distance: 66.0
click at [138, 71] on div "We will leave $72K behind in the 401K. That plus her remaining contributions wi…" at bounding box center [244, 82] width 213 height 26
click at [297, 205] on span "Cancel" at bounding box center [299, 205] width 11 height 4
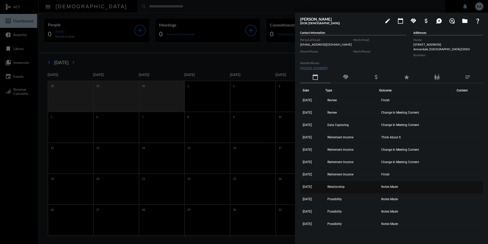
click at [398, 187] on span "Notes Made" at bounding box center [389, 187] width 17 height 4
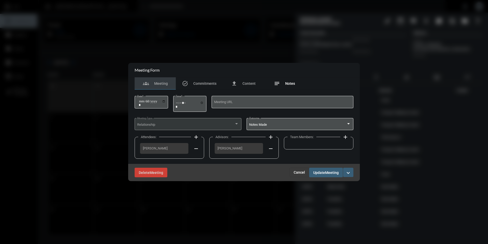
click at [284, 83] on div "notes Notes" at bounding box center [284, 83] width 21 height 6
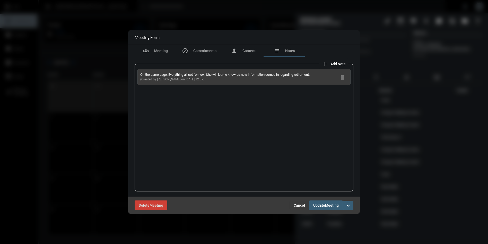
drag, startPoint x: 203, startPoint y: 78, endPoint x: 138, endPoint y: 73, distance: 65.6
click at [138, 73] on div "On the same page. Everything all set for now. She will let me know as new infor…" at bounding box center [244, 77] width 213 height 16
click at [300, 207] on span "Cancel" at bounding box center [299, 205] width 11 height 4
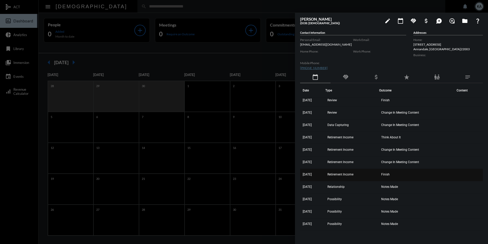
click at [390, 173] on span "Finish" at bounding box center [385, 175] width 8 height 4
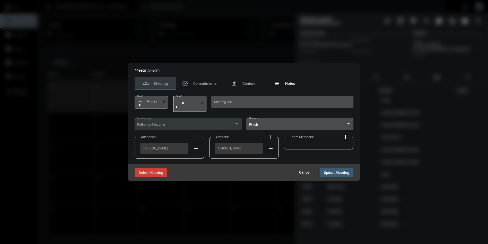
click at [292, 82] on span "Notes" at bounding box center [290, 83] width 10 height 4
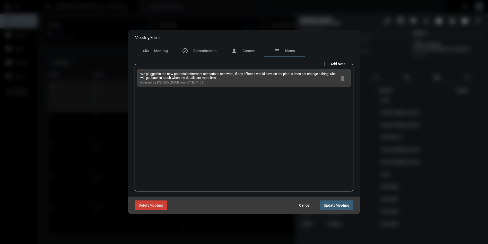
drag, startPoint x: 207, startPoint y: 82, endPoint x: 138, endPoint y: 74, distance: 69.5
click at [138, 74] on div "We plugged in the new potential retirement scenario to see what, if any effect …" at bounding box center [244, 78] width 213 height 18
click at [307, 205] on span "Cancel" at bounding box center [304, 205] width 11 height 4
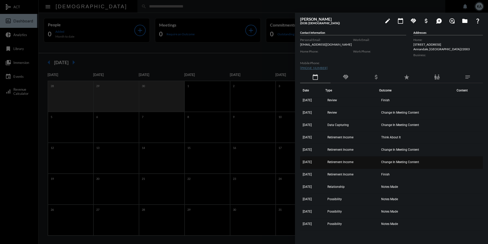
click at [391, 161] on span "Change In Meeting Content" at bounding box center [400, 162] width 38 height 4
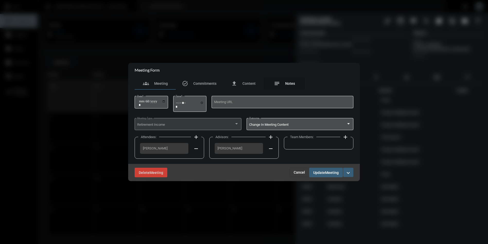
click at [289, 79] on div "notes Notes" at bounding box center [284, 83] width 41 height 12
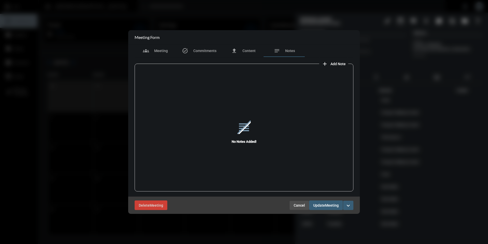
click at [298, 202] on button "Cancel" at bounding box center [300, 205] width 20 height 9
